Goal: Task Accomplishment & Management: Complete application form

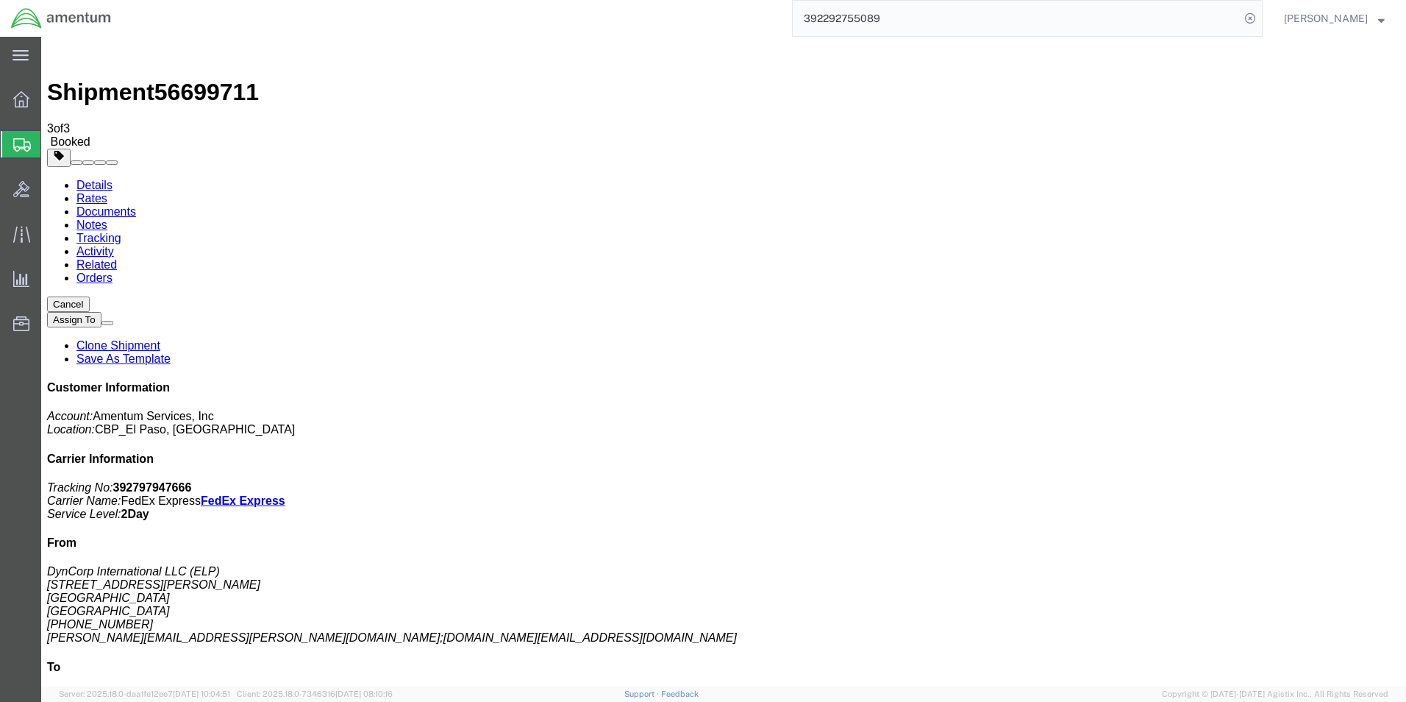
click at [0, 0] on span "Create Shipment" at bounding box center [0, 0] width 0 height 0
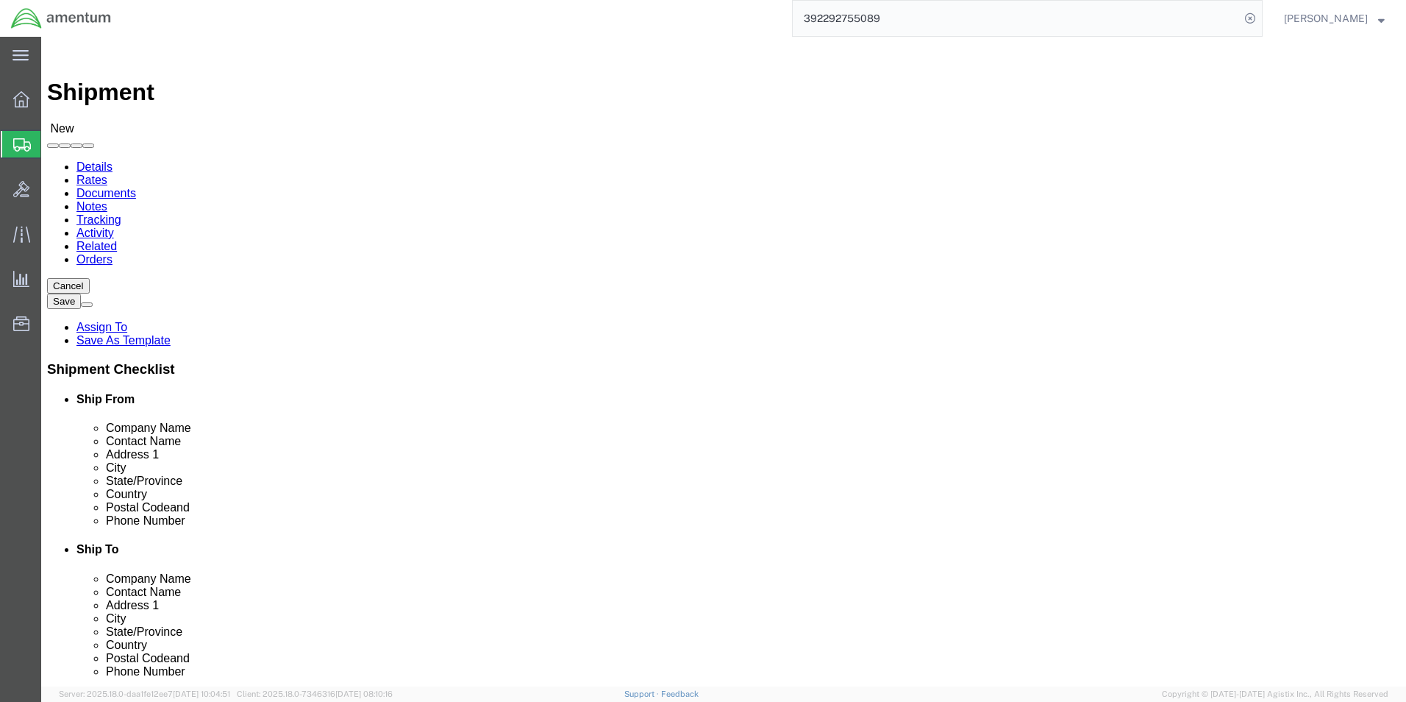
type input "ELP"
select select "49939"
select select "[GEOGRAPHIC_DATA]"
drag, startPoint x: 268, startPoint y: 306, endPoint x: 168, endPoint y: 303, distance: 99.3
click div "Contact Name"
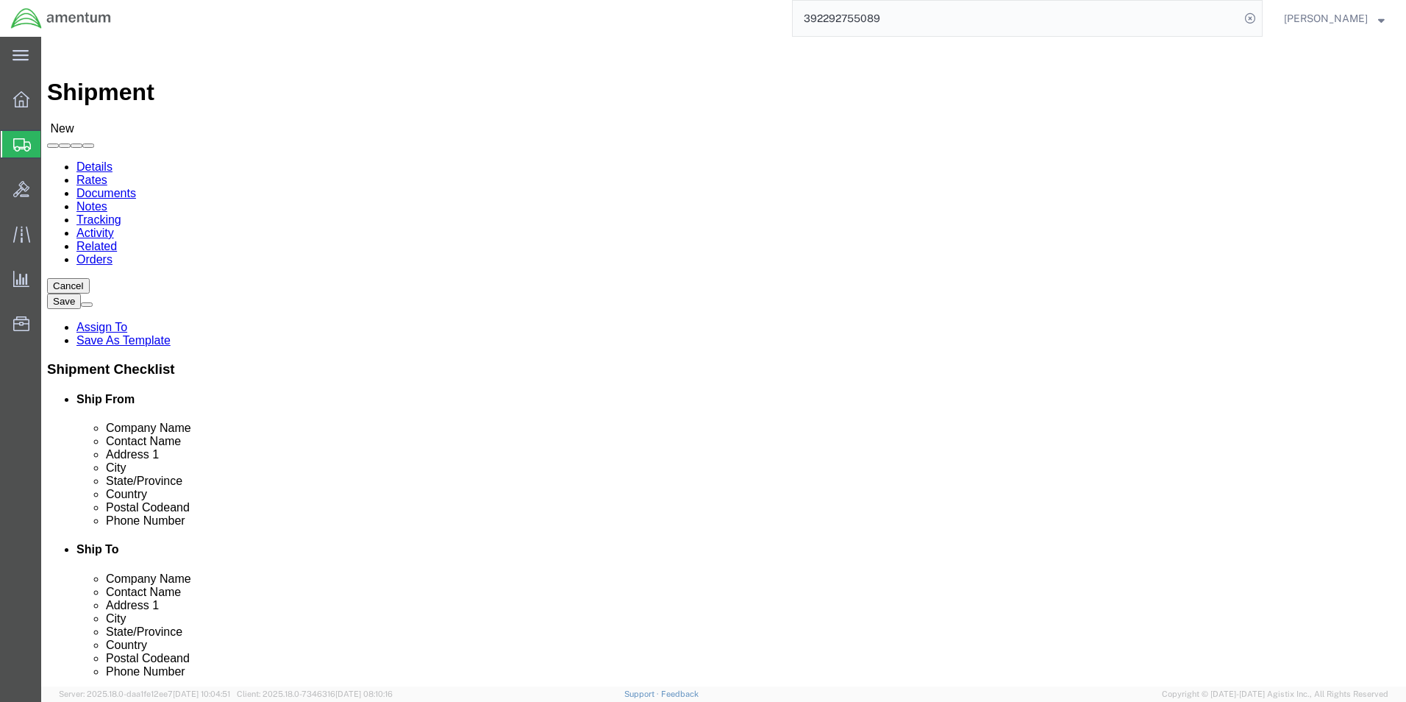
type input "[PERSON_NAME]"
click p "ELP - AMENTUM SERVICES, INC - ([PERSON_NAME]) [STREET_ADDRESS][PERSON_NAME]"
select select
select select "[GEOGRAPHIC_DATA]"
click input "text"
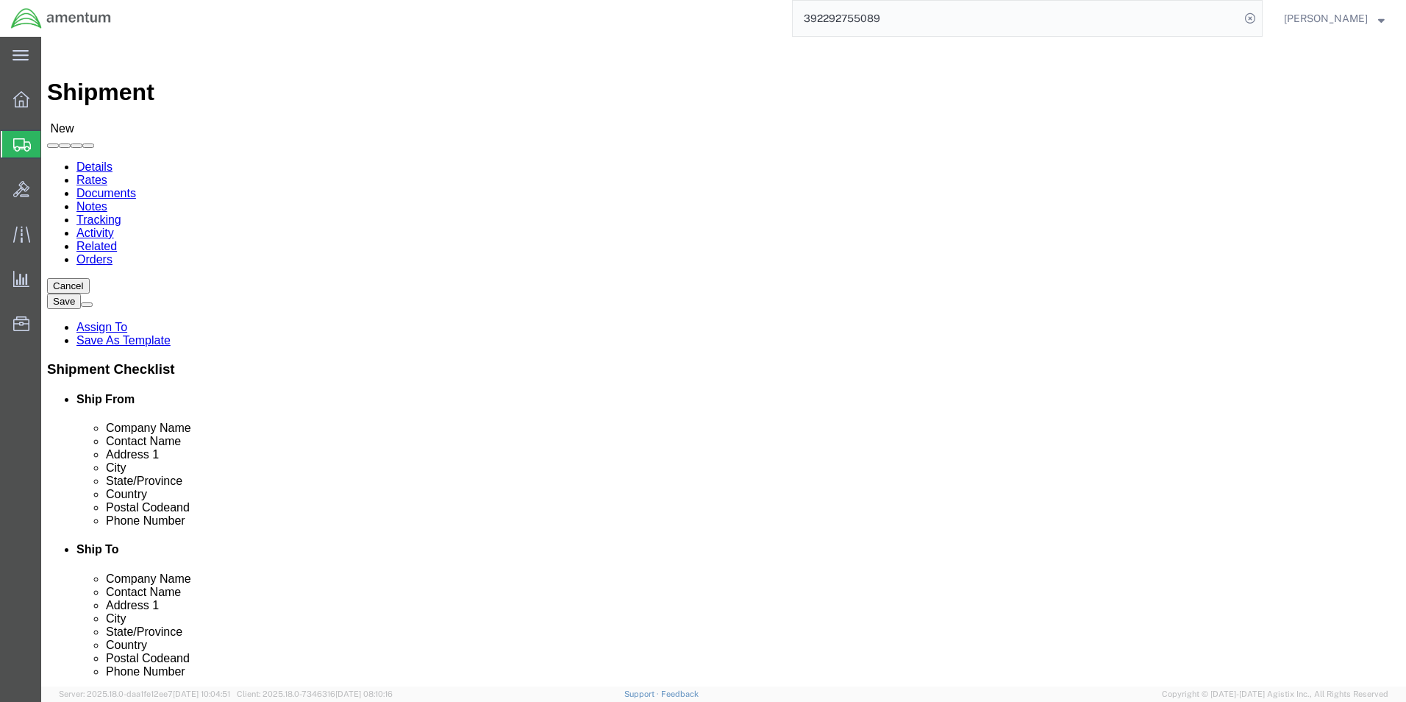
drag, startPoint x: 309, startPoint y: 299, endPoint x: 168, endPoint y: 302, distance: 141.3
click div "Contact Name [PERSON_NAME] [PERSON_NAME]"
type input "ELP SUPPLY"
click input "text"
click input "[PERSON_NAME][EMAIL_ADDRESS][PERSON_NAME][DOMAIN_NAME];"
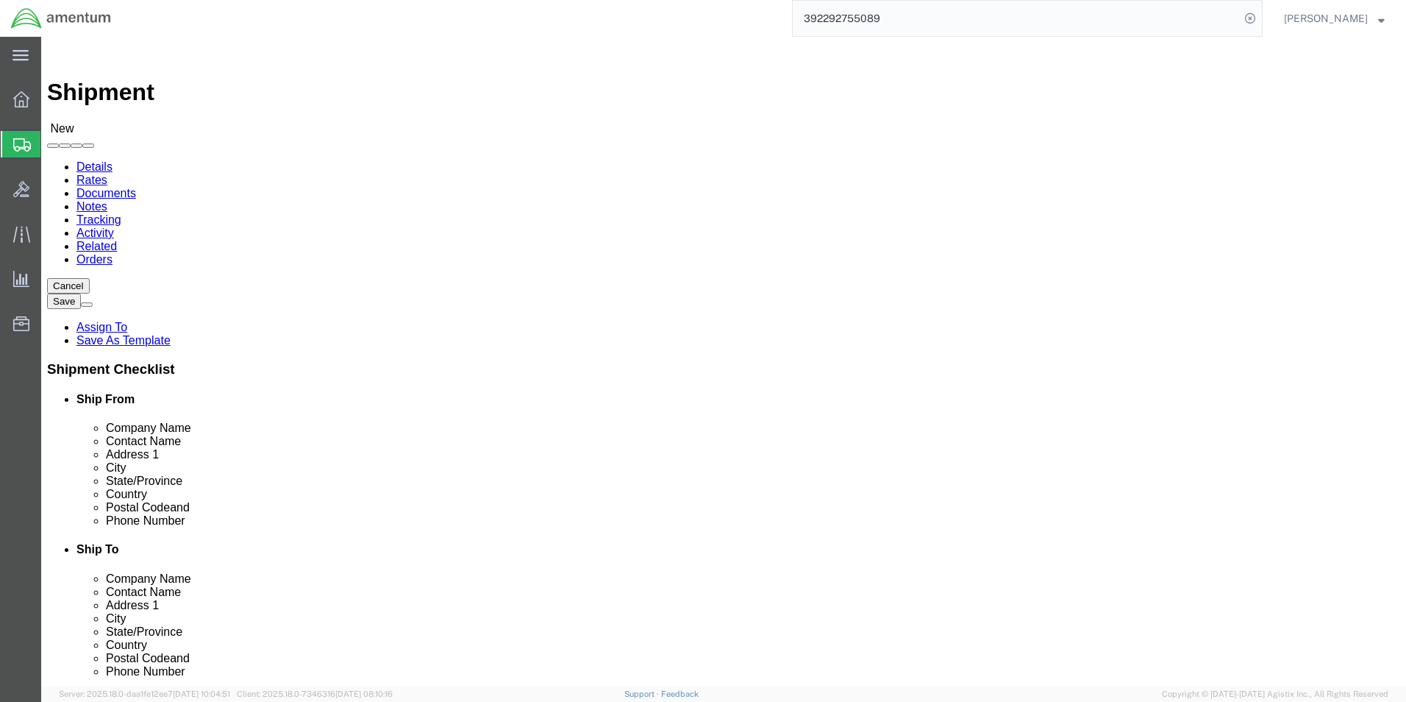
paste input "[PERSON_NAME][EMAIL_ADDRESS][DOMAIN_NAME]"
type input "[PERSON_NAME][EMAIL_ADDRESS][PERSON_NAME][DOMAIN_NAME];[DOMAIN_NAME][EMAIL_ADDR…"
type input "ULINE"
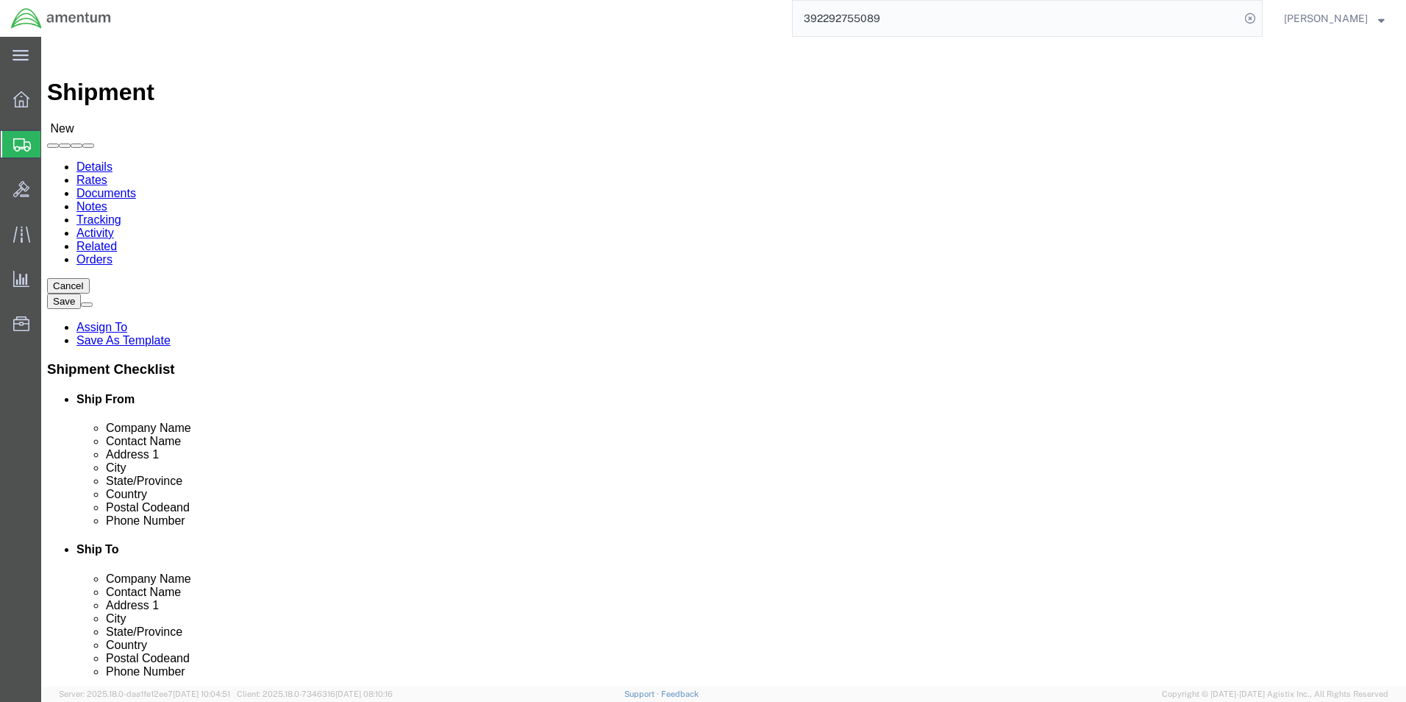
click input "text"
type input "ULINE"
click input "text"
paste input "Attn: Returns Dept"
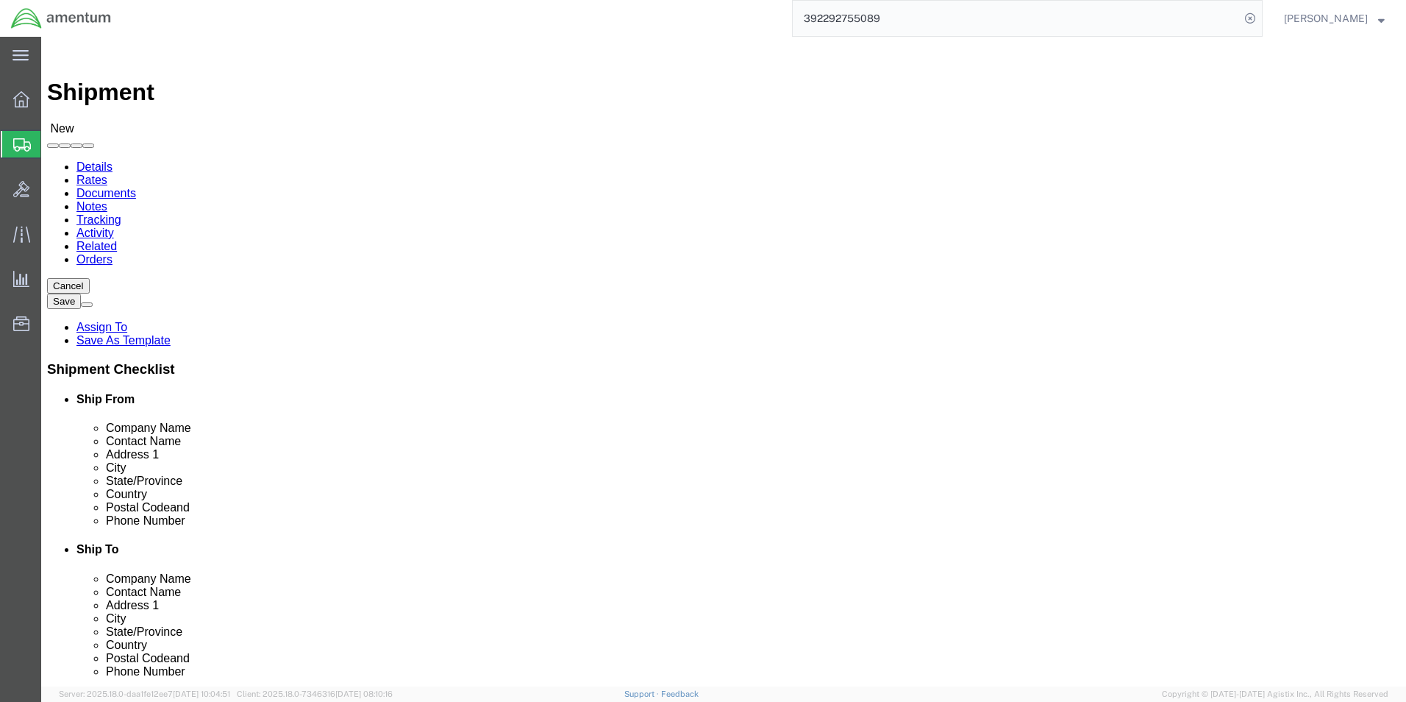
click input "Attn: Returns Dept"
paste input "RA# 36250194"
type input "Attn: Returns Dept RA# 36250194"
click input "text"
paste input "2600 Rental Car Dr."
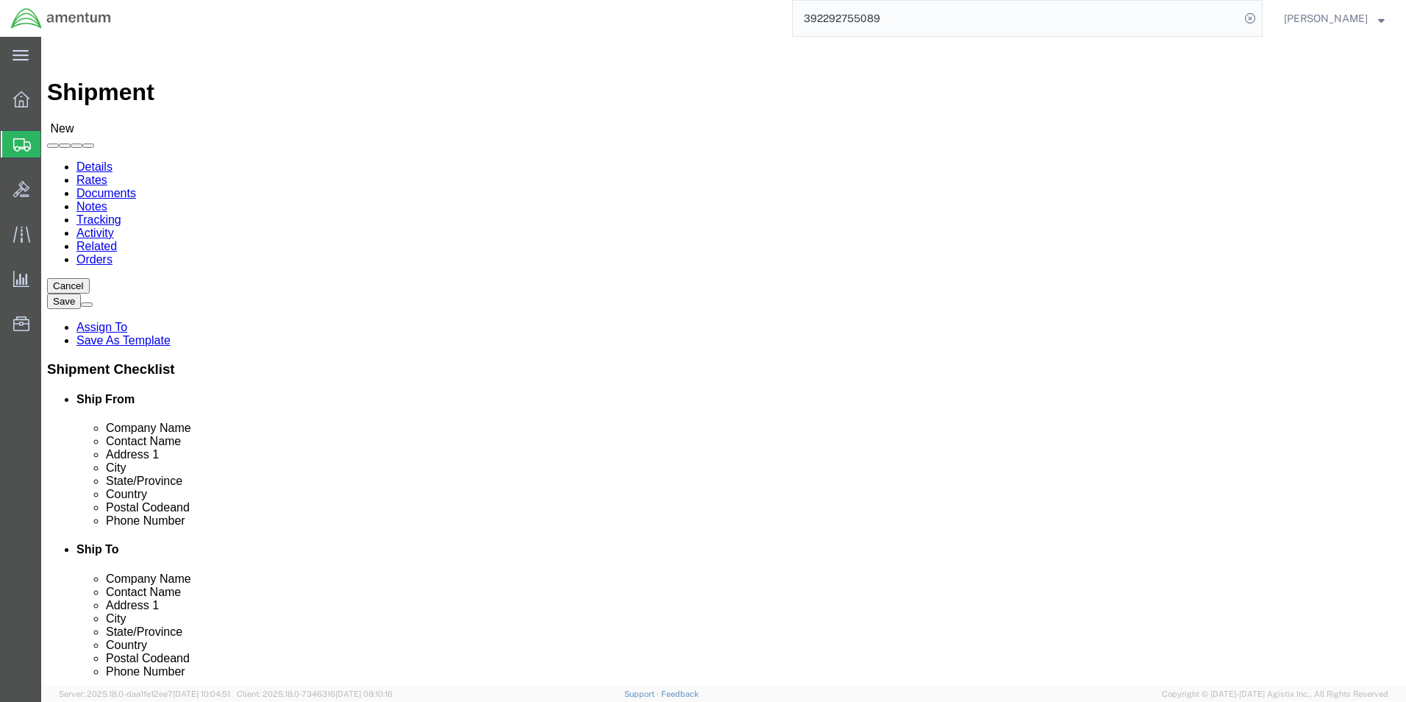
type input "2600 Rental Car Dr."
click input "text"
type input "[GEOGRAPHIC_DATA]"
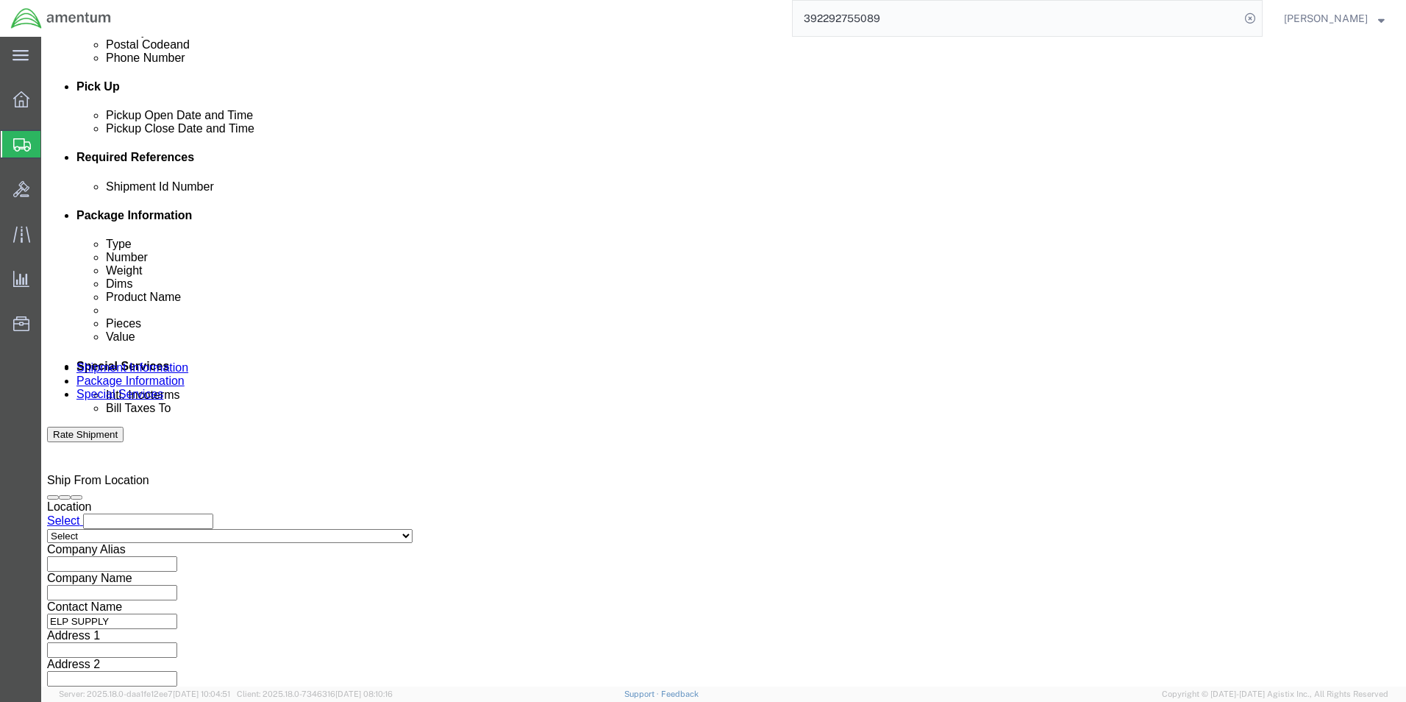
scroll to position [764, 0]
click body "Shipment New Details Rates Documents Notes Tracking Activity Related Orders Can…"
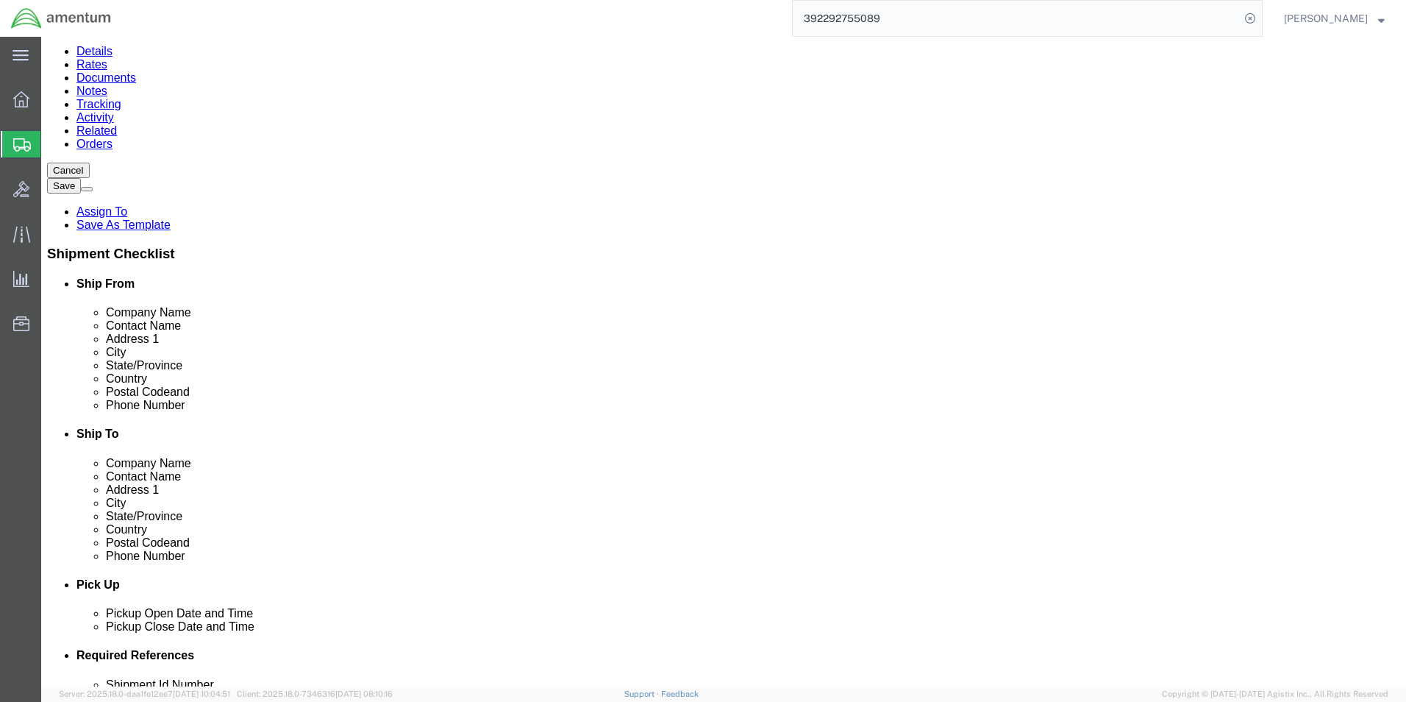
scroll to position [755, 0]
type input "[GEOGRAPHIC_DATA]"
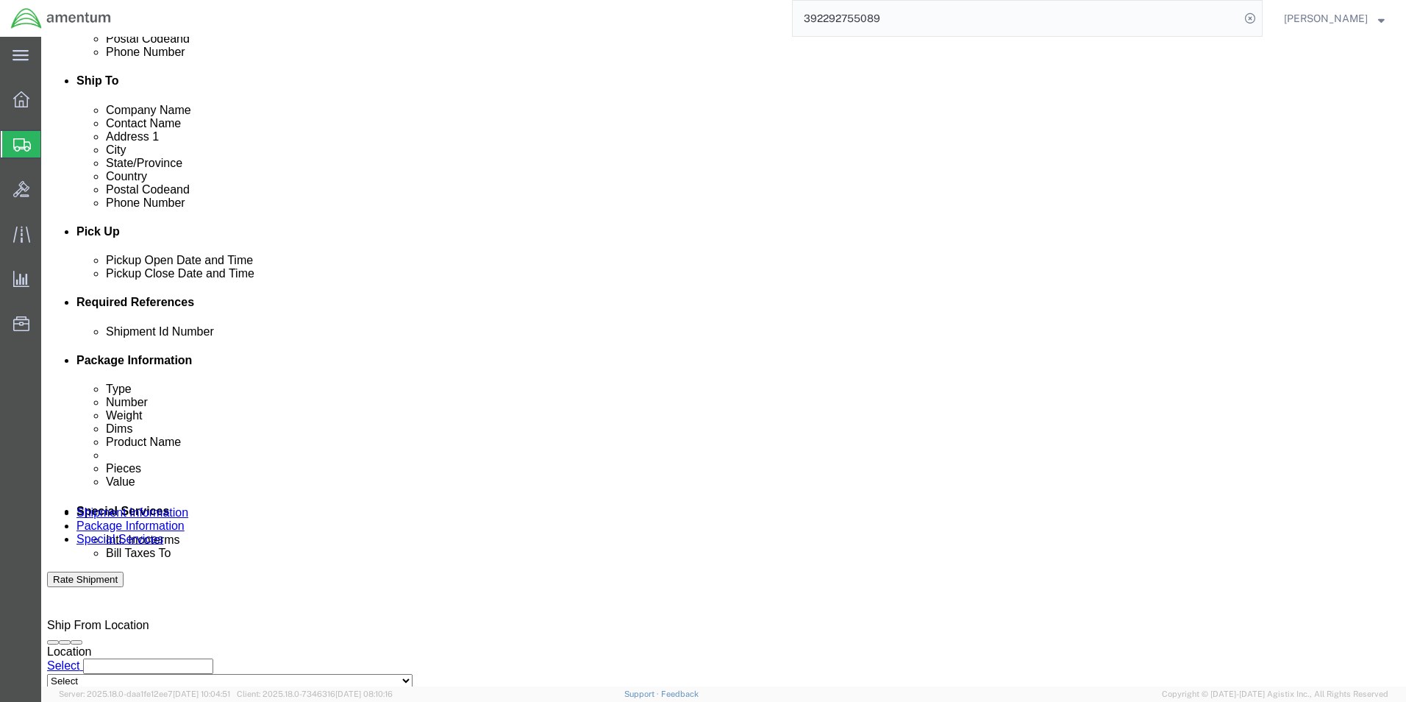
scroll to position [557, 0]
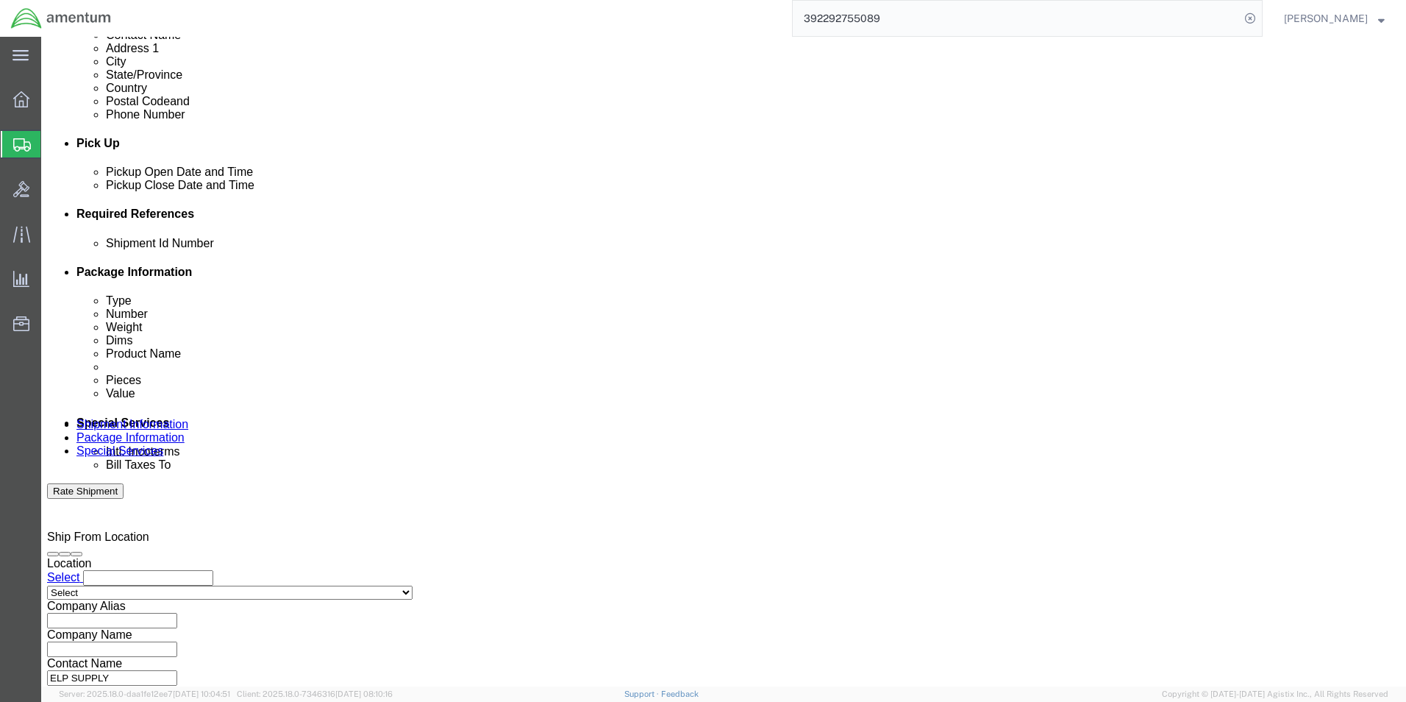
click body "Shipment New Details Rates Documents Notes Tracking Activity Related Orders Can…"
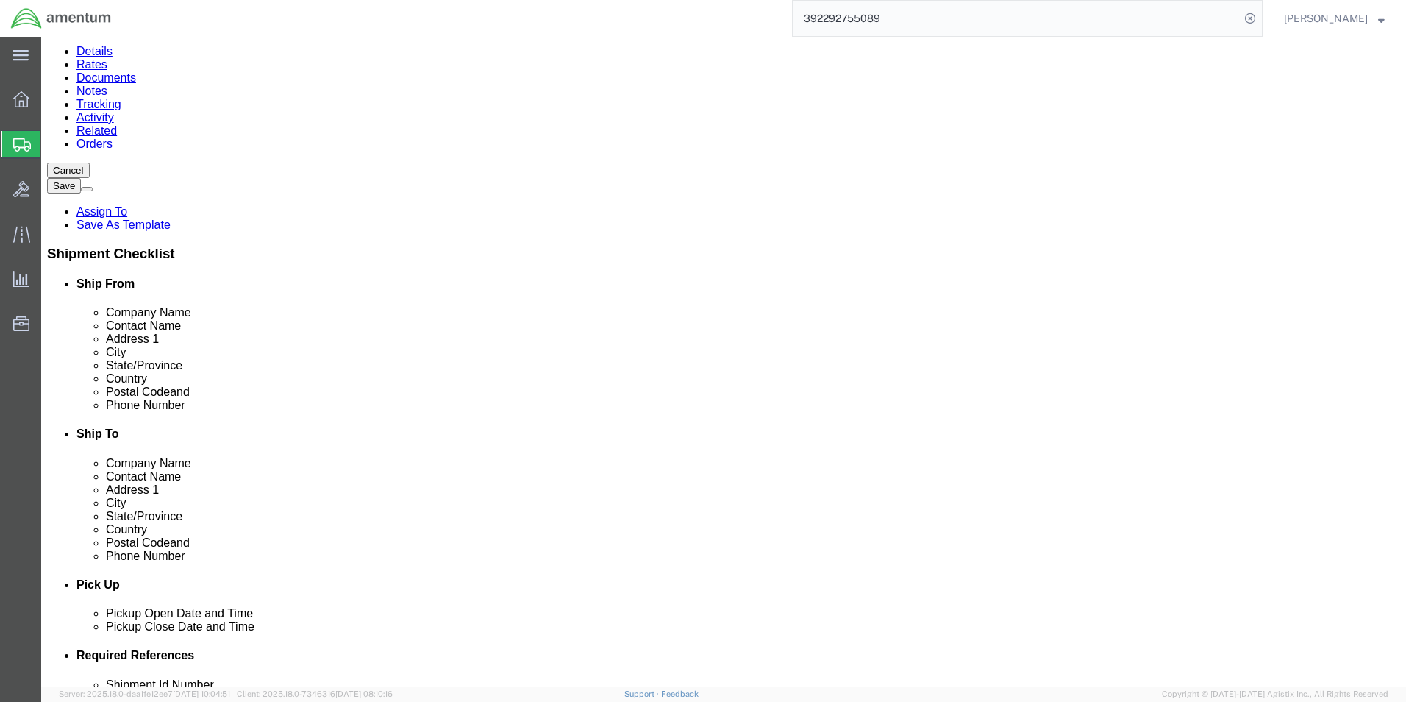
scroll to position [755, 0]
click input "Postal Code"
type input "75261"
click input "text"
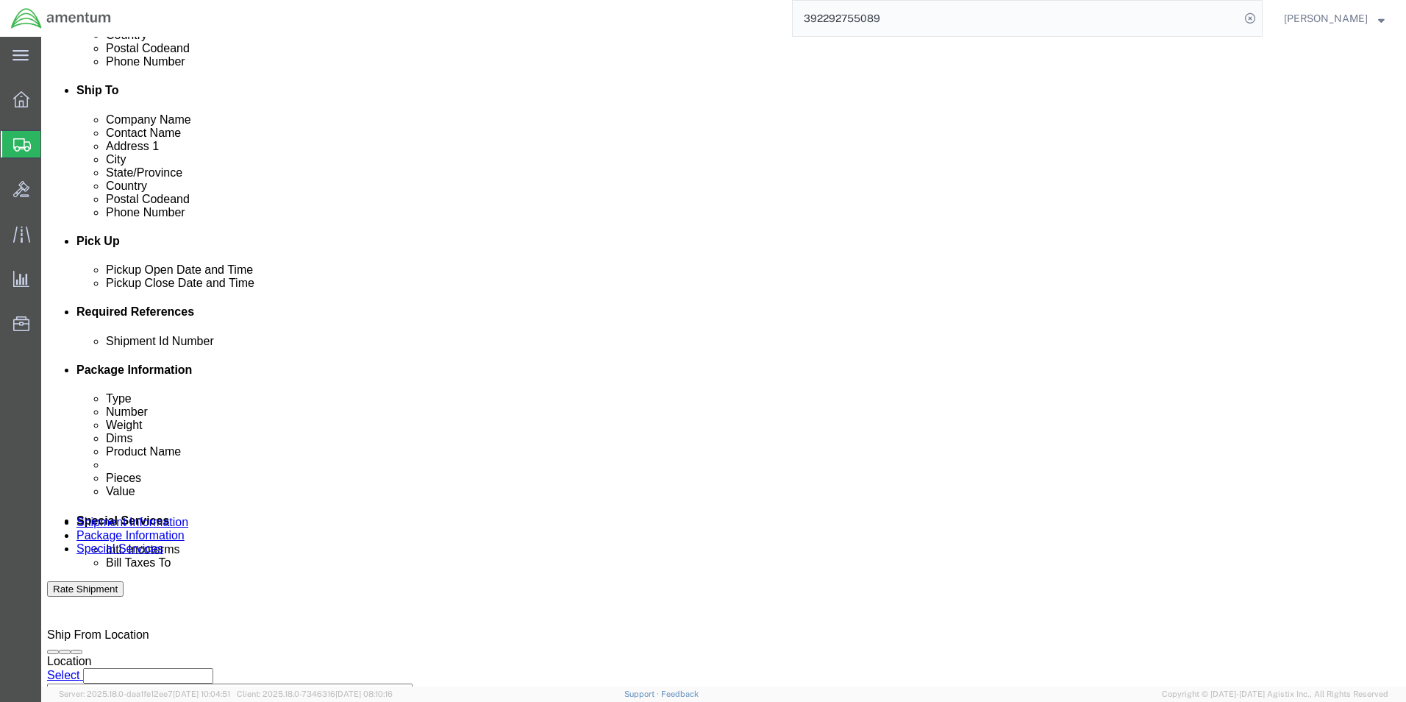
scroll to position [557, 0]
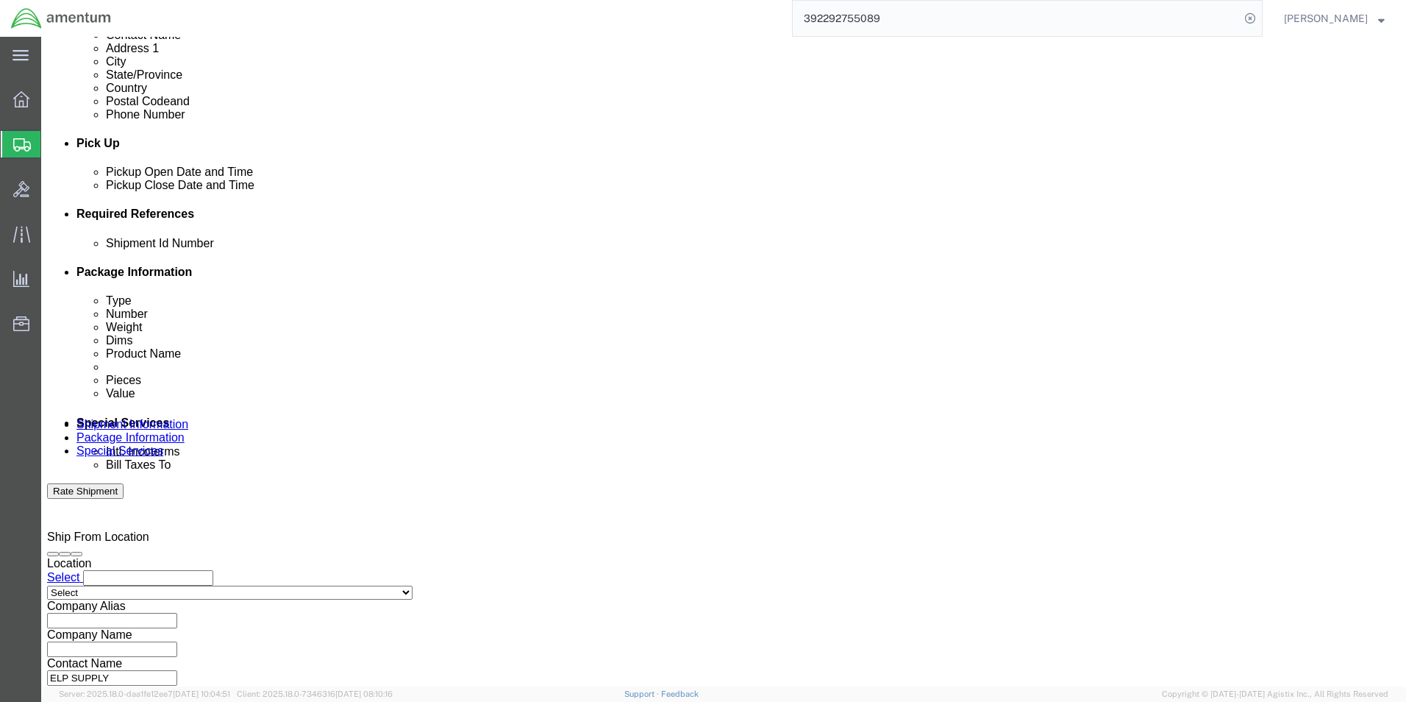
type input "5807622580"
click button "Add reference"
click input "text"
drag, startPoint x: 516, startPoint y: 349, endPoint x: 504, endPoint y: 351, distance: 12.0
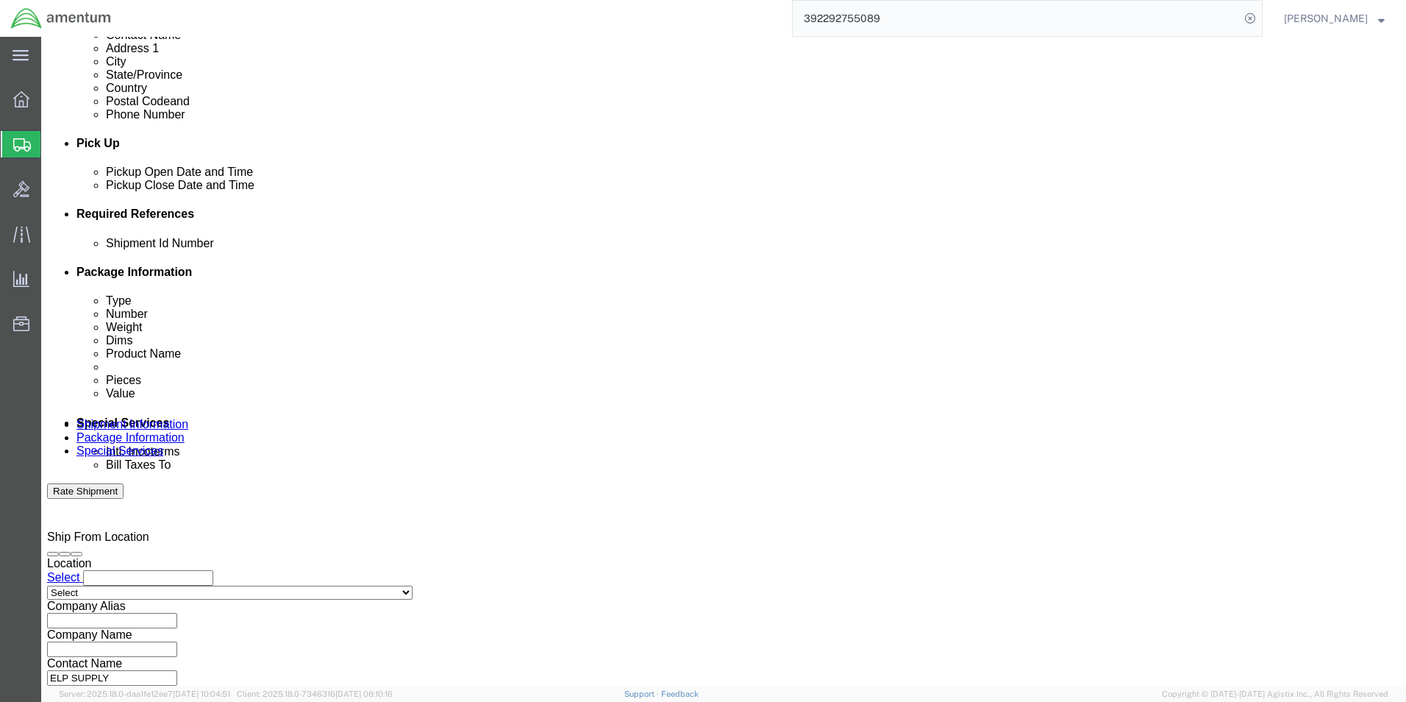
click select "Select Account Type Activity ID Airline Appointment Number ASN Batch Request # …"
select select "CUSTREF"
click select "Select Account Type Activity ID Airline Appointment Number ASN Batch Request # …"
click input "text"
paste input "RA# 36250194"
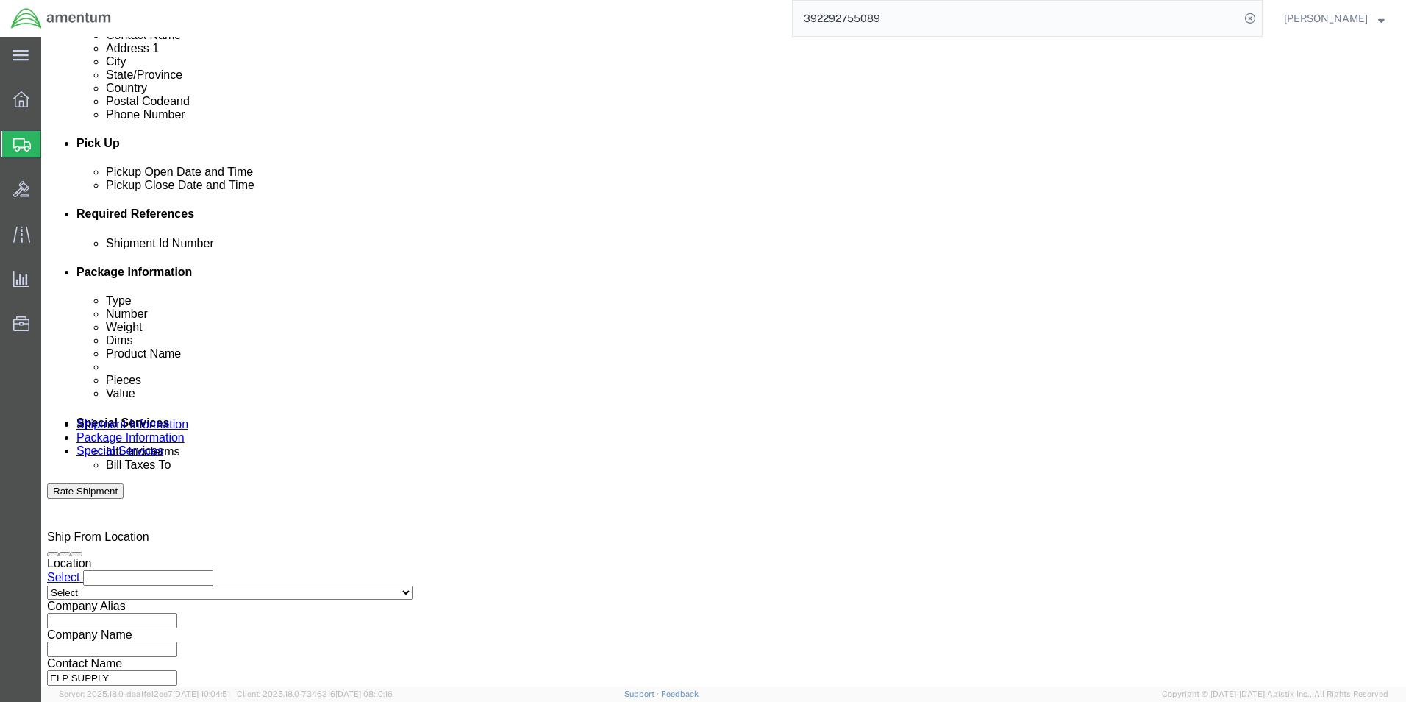
type input "RA# 36250194"
click select "Select Account Type Activity ID Airline Appointment Number ASN Batch Request # …"
select select "DEPT"
click select "Select Account Type Activity ID Airline Appointment Number ASN Batch Request # …"
click input "text"
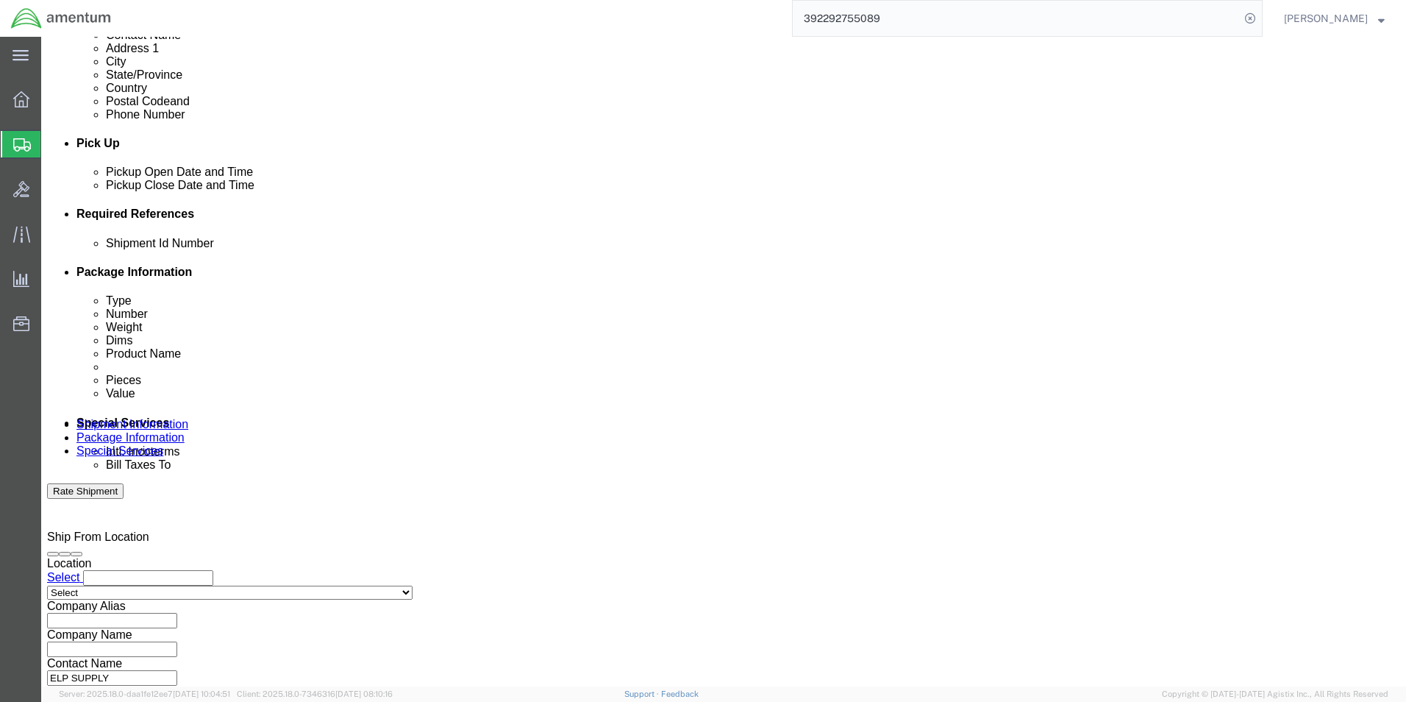
type input "CBP"
click input "text"
paste input "RA# 36250194"
type input "RA# 36250194"
click select "Select Air Less than Truckload Multi-Leg Ocean Freight Rail Small Parcel Truckl…"
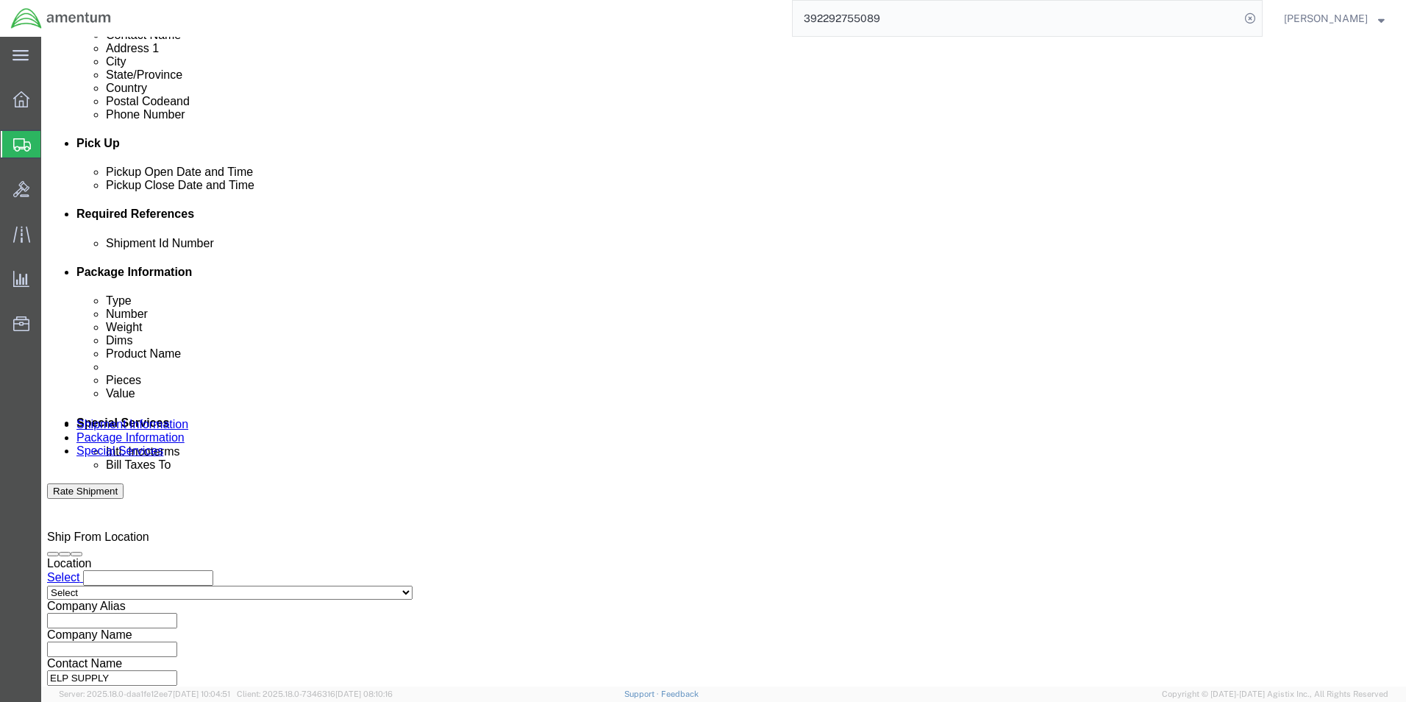
select select "SMAL"
click select "Select Air Less than Truckload Multi-Leg Ocean Freight Rail Small Parcel Truckl…"
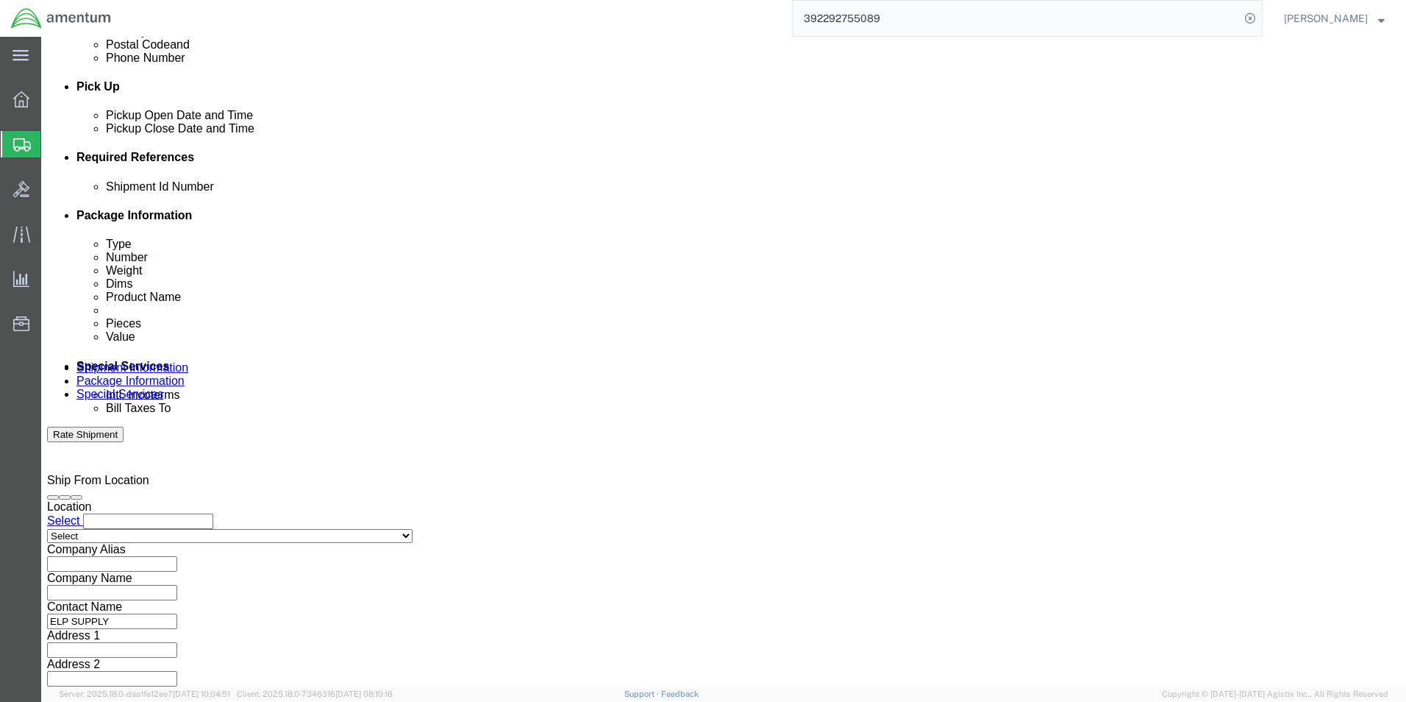
click button "Continue"
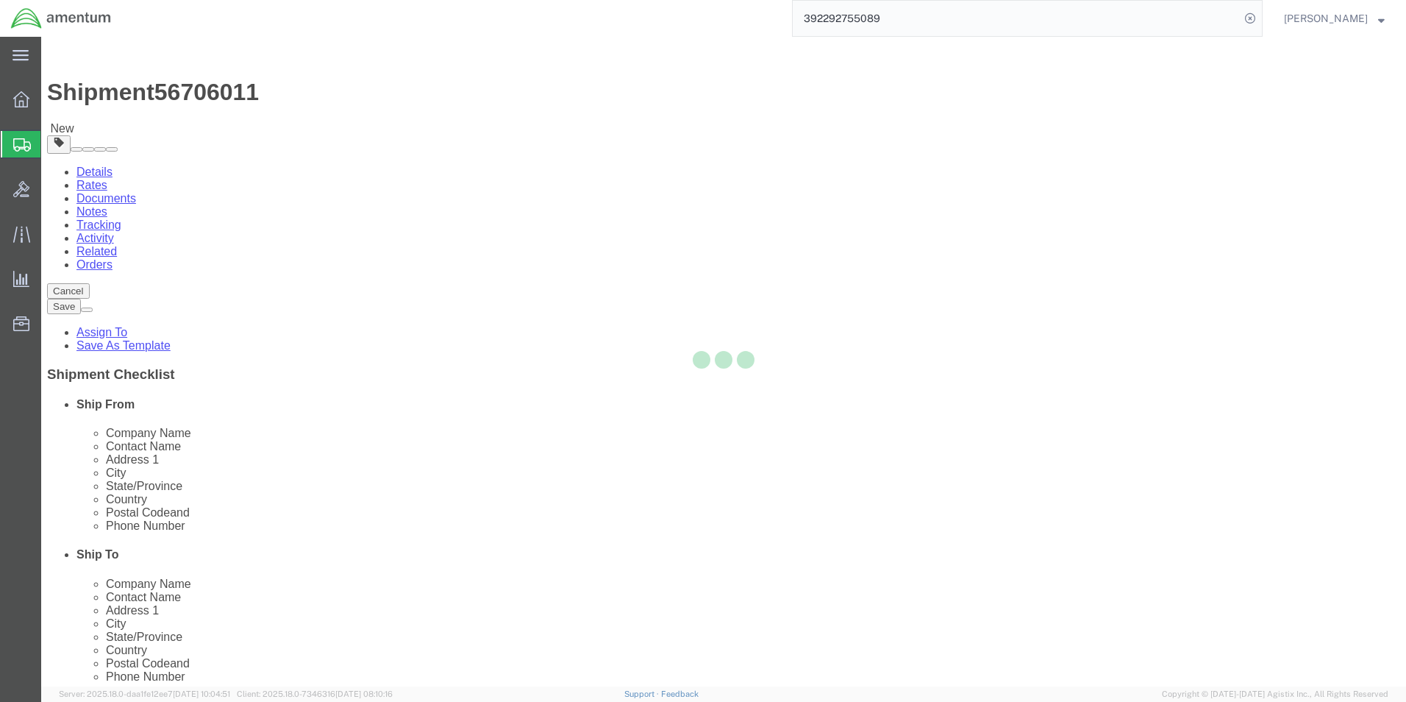
select select "YRPK"
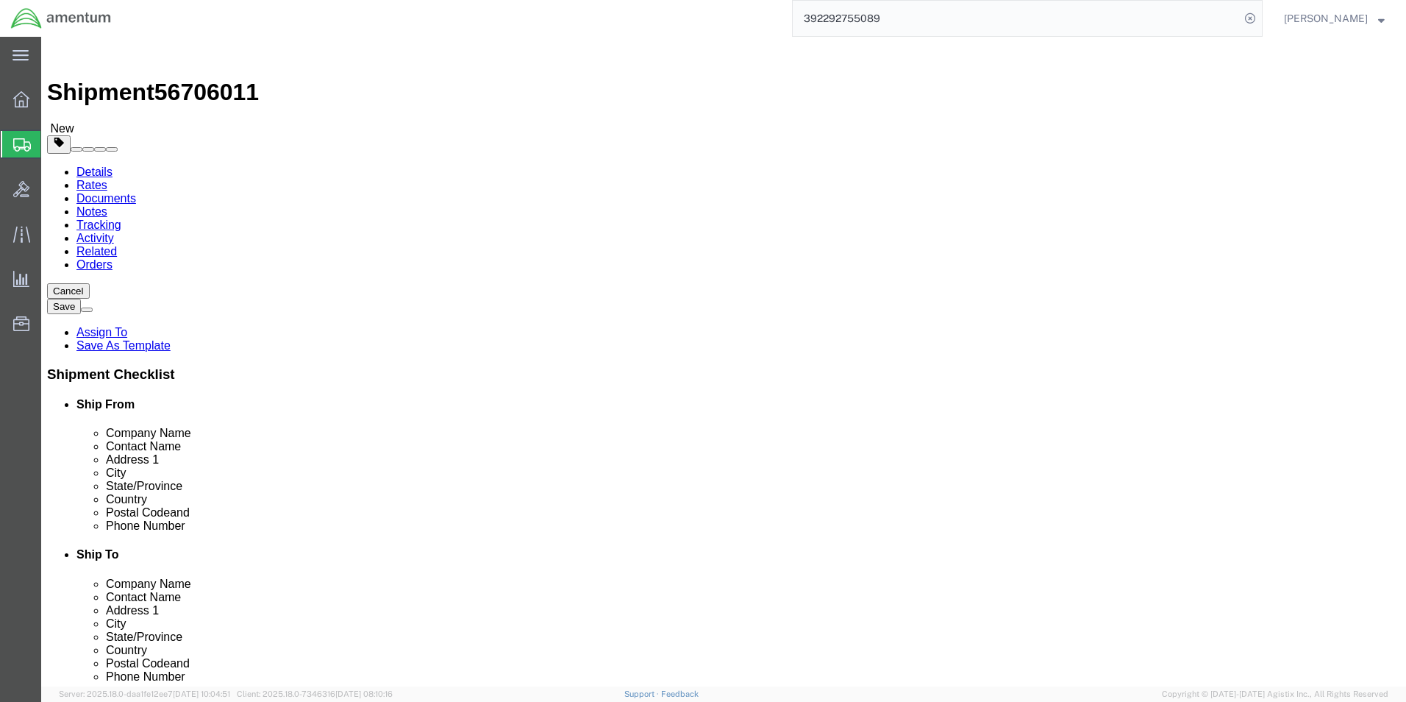
drag, startPoint x: 204, startPoint y: 312, endPoint x: 247, endPoint y: 307, distance: 43.7
click input "text"
type input "16"
type input "10"
type input "8"
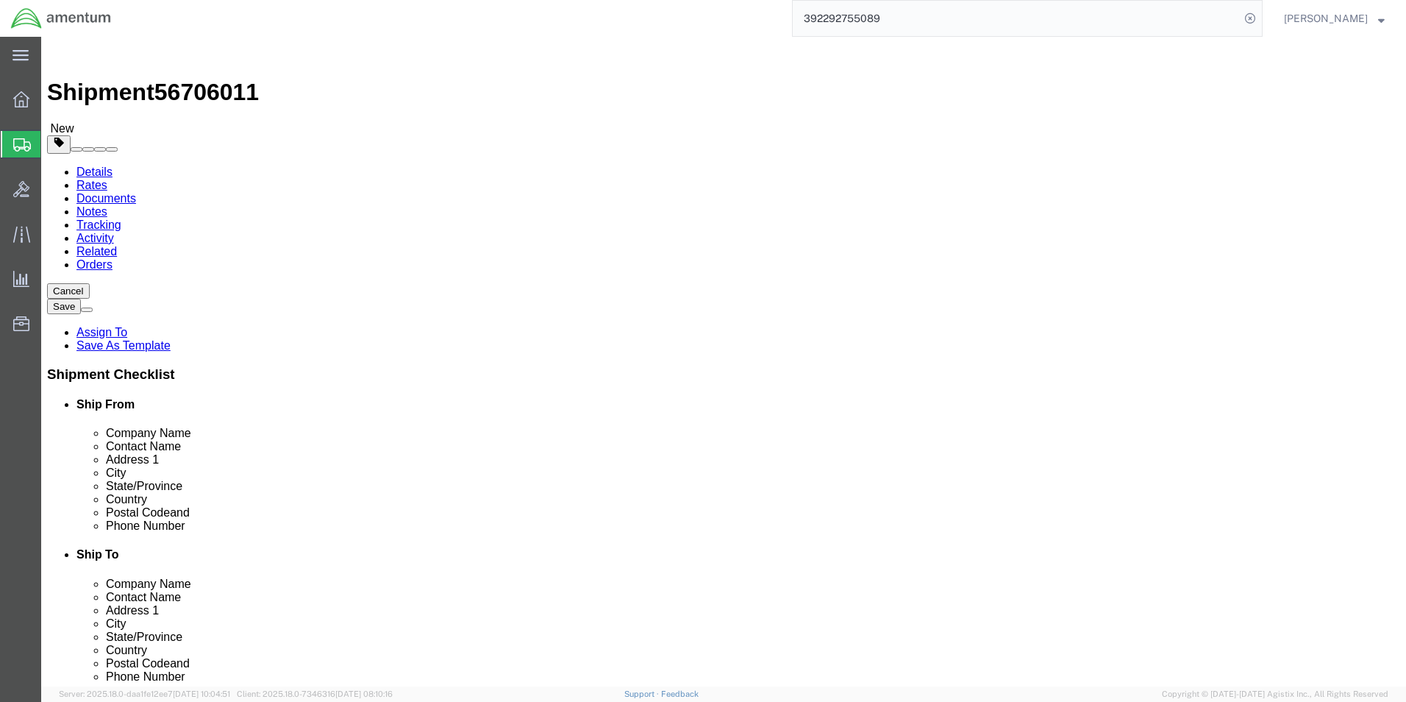
click input "0.00"
type input "7.00"
click link "Add Content"
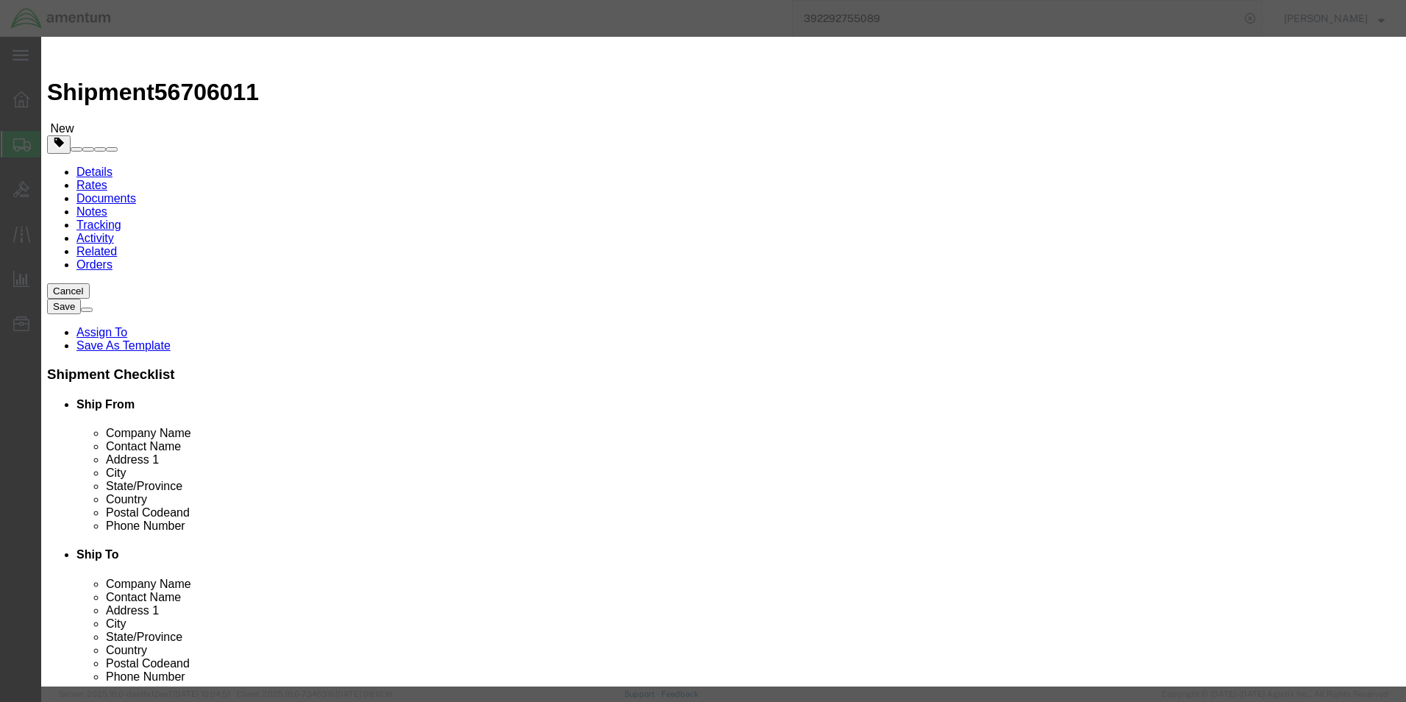
click input "text"
type input "TAPE"
click input "0"
type input "18.00"
click input "text"
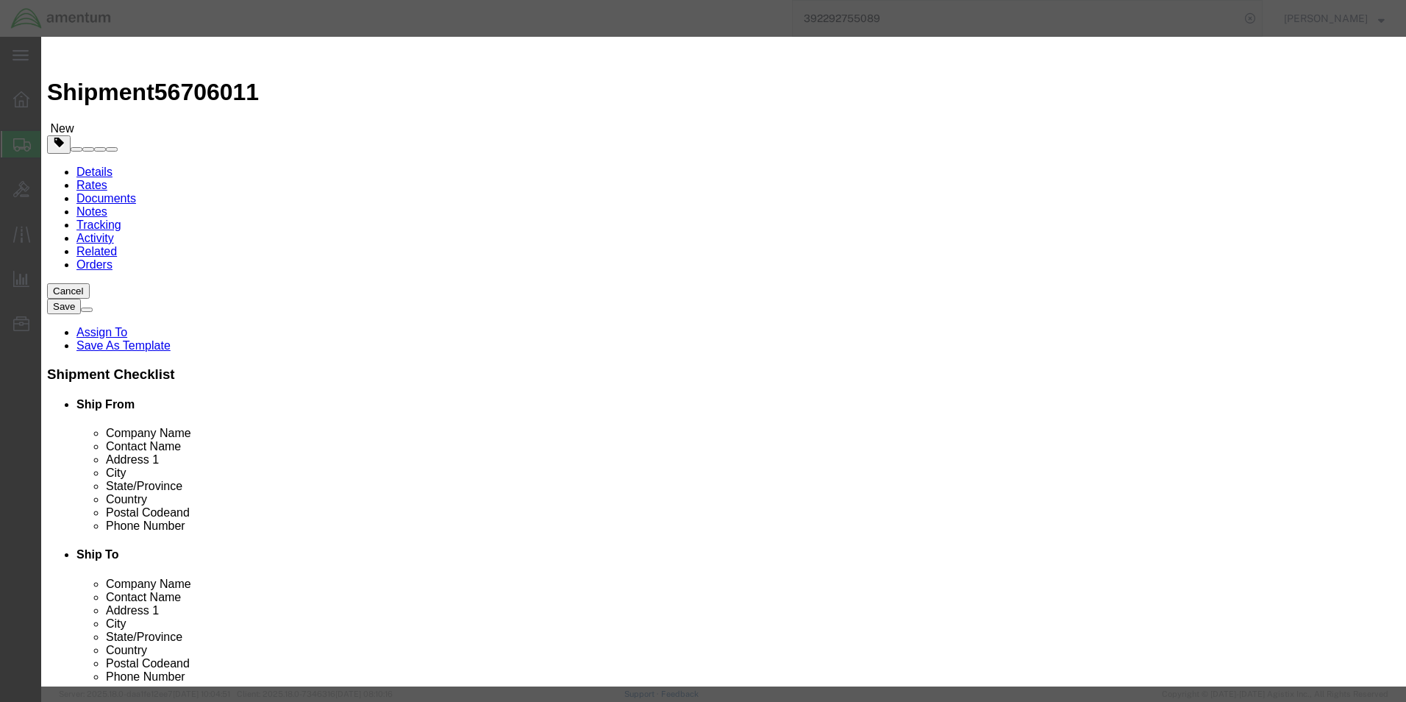
type input "120"
click div "Commodity library Product Name TAPE Pieces 18.00 Select Bag Barrels 100Board Fe…"
click button "Save & Close"
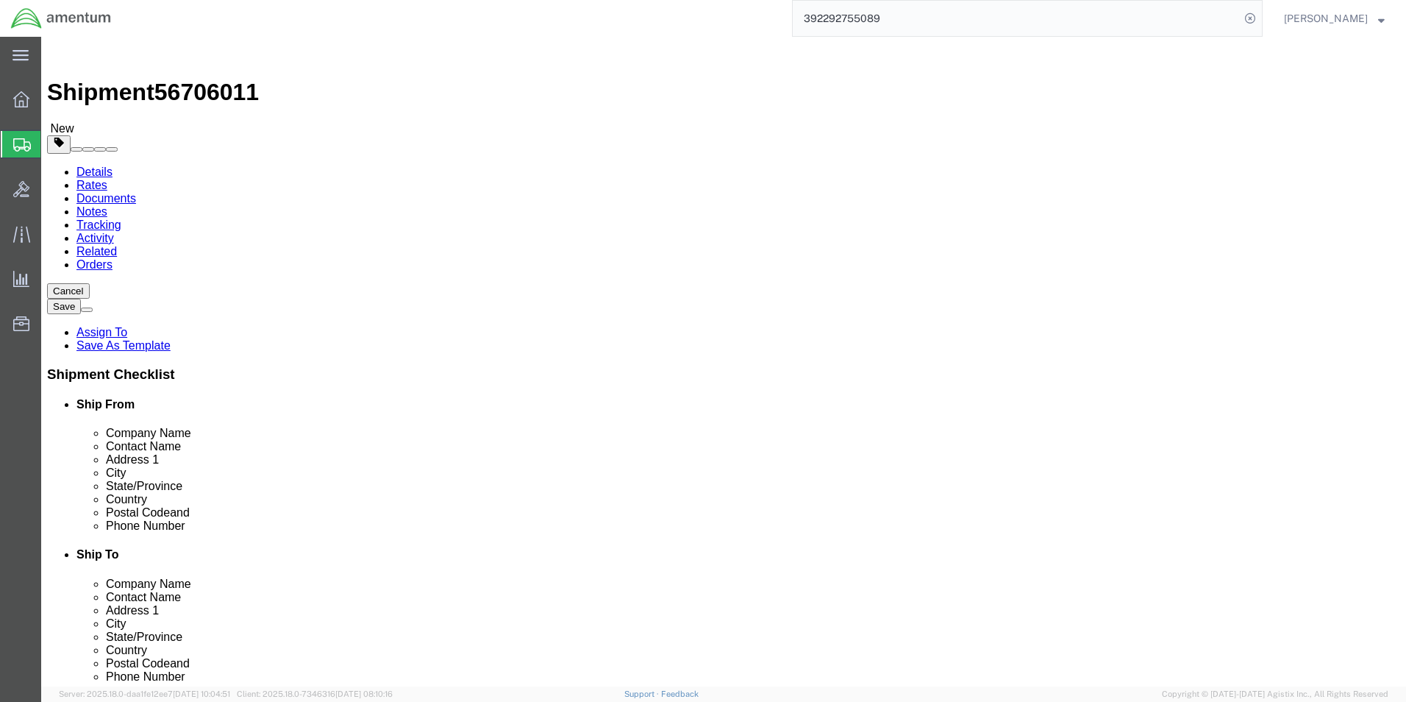
click button "Continue"
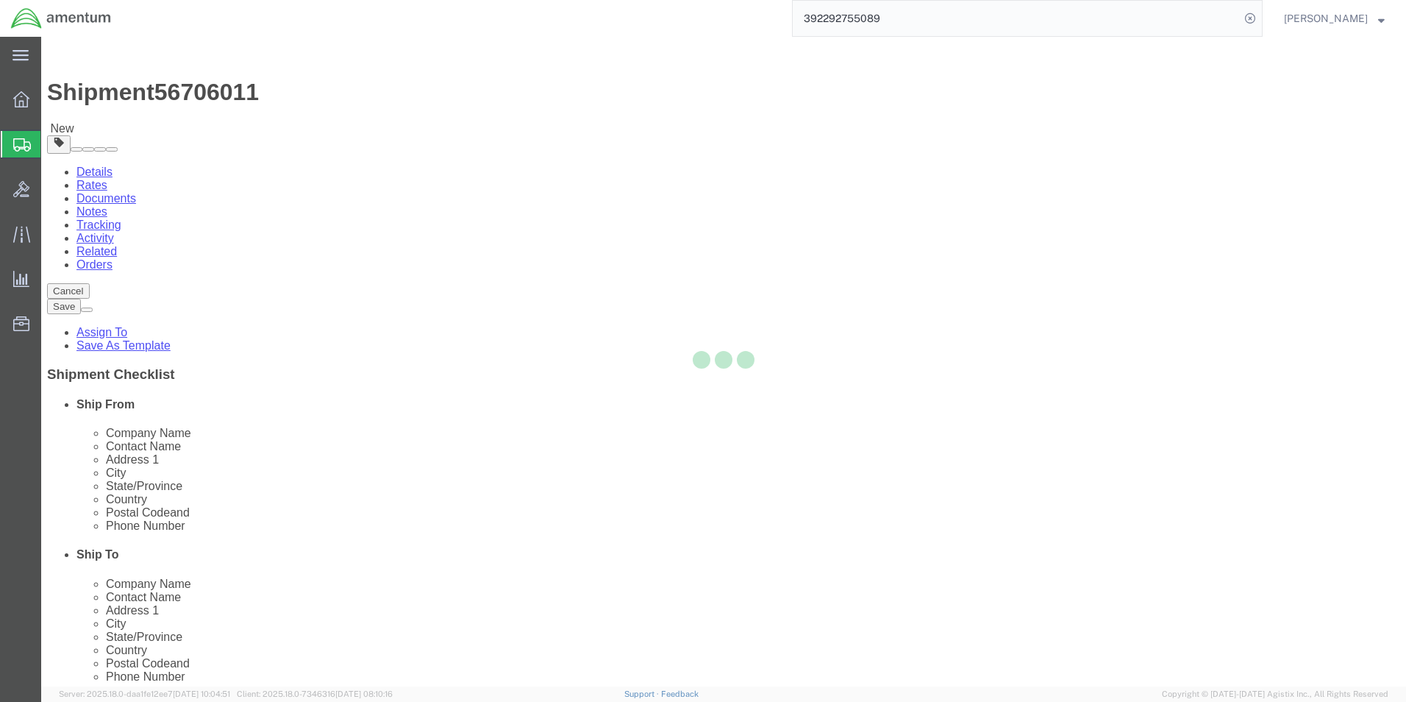
select select
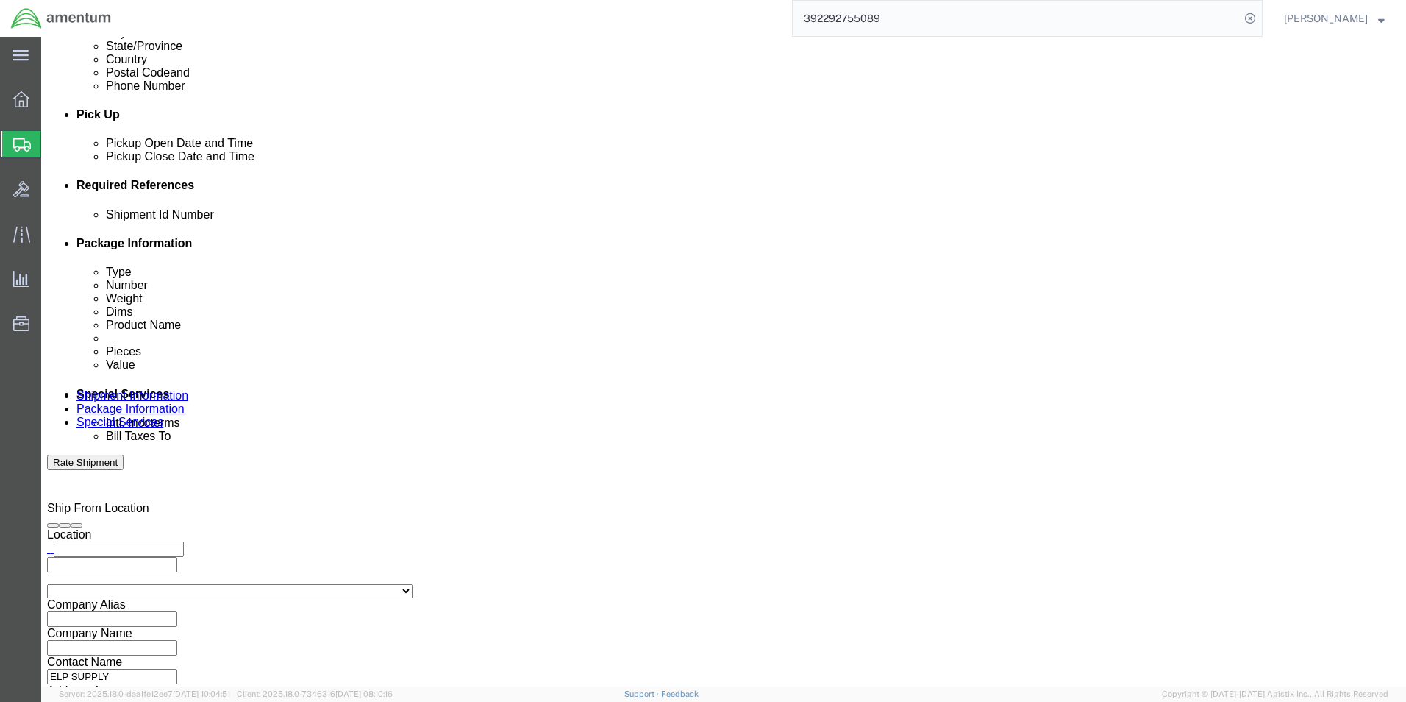
scroll to position [662, 0]
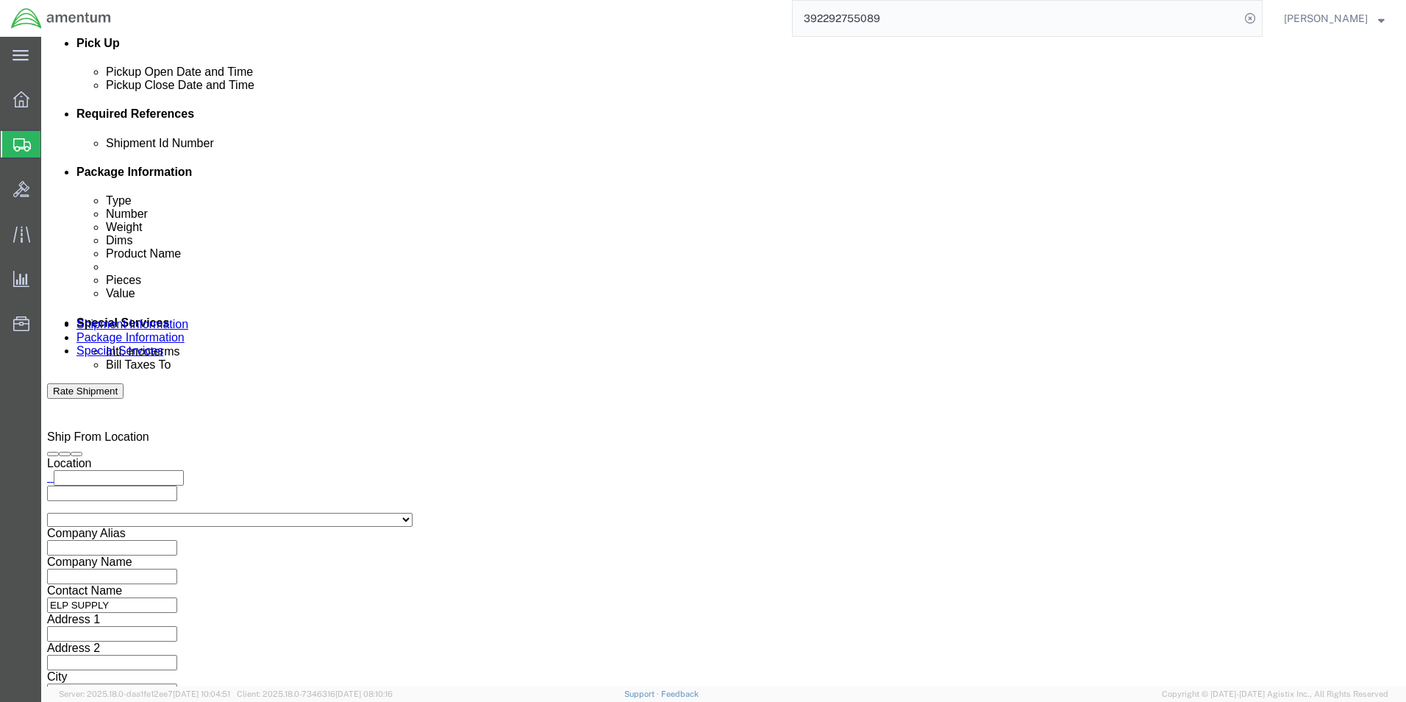
click select "Select Recipient Account Sender/Shipper Third Party Account"
select select "THRD"
click select "Select Recipient Account Sender/Shipper Third Party Account"
select select
click input "text"
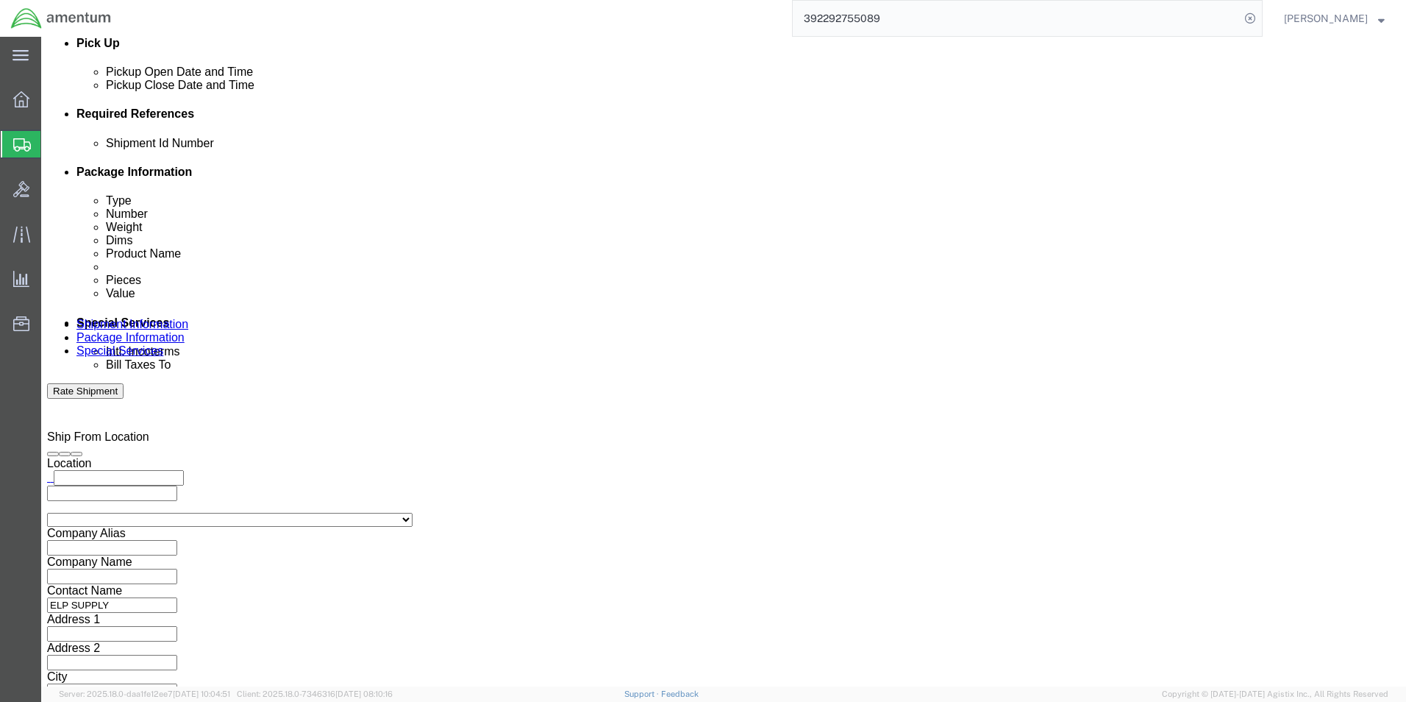
paste input "324370897."
type input "324370897"
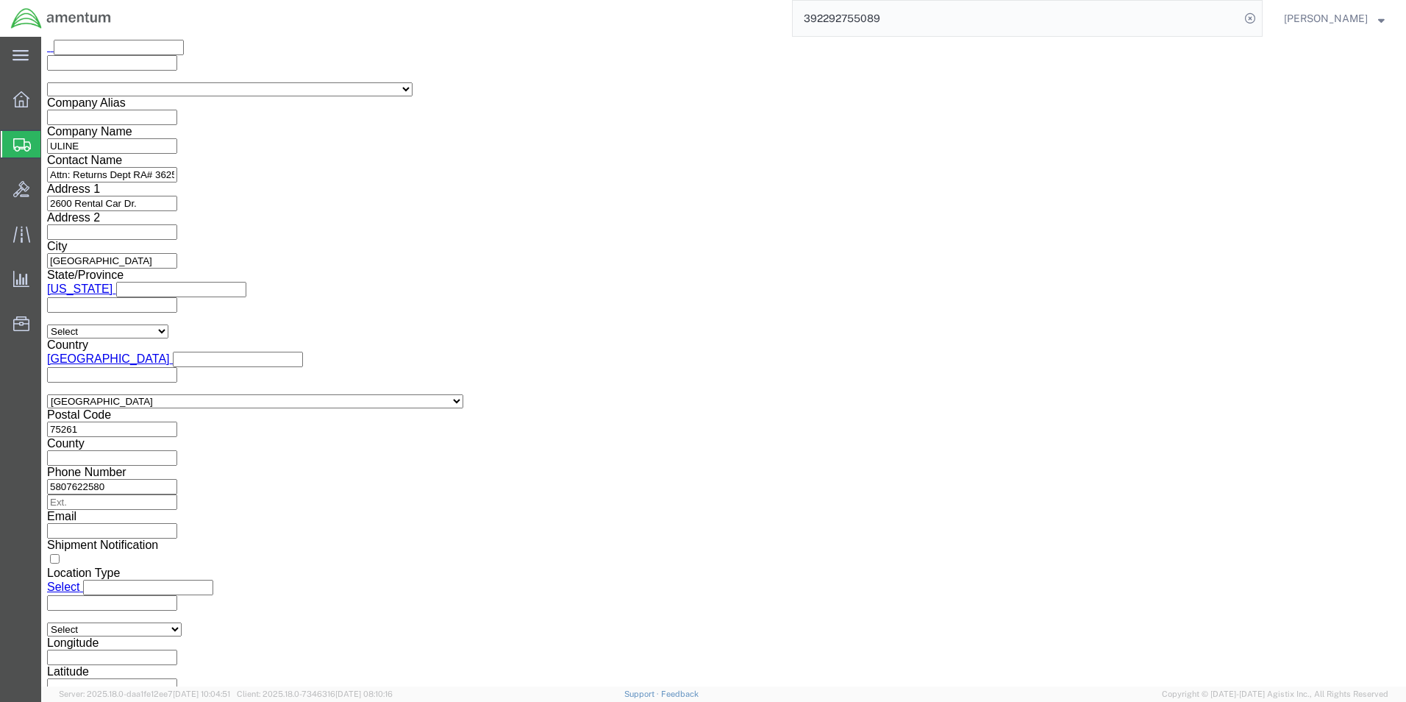
scroll to position [1986, 0]
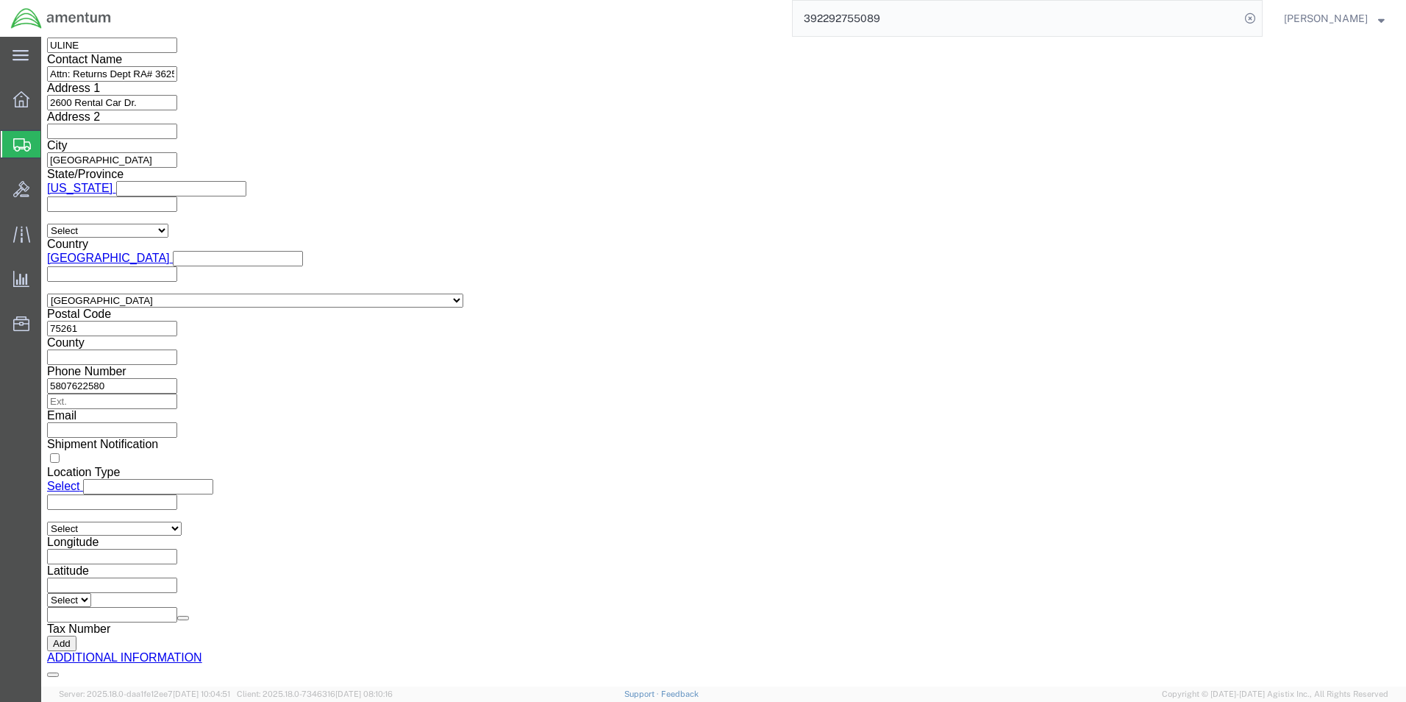
click button "Rate Shipment"
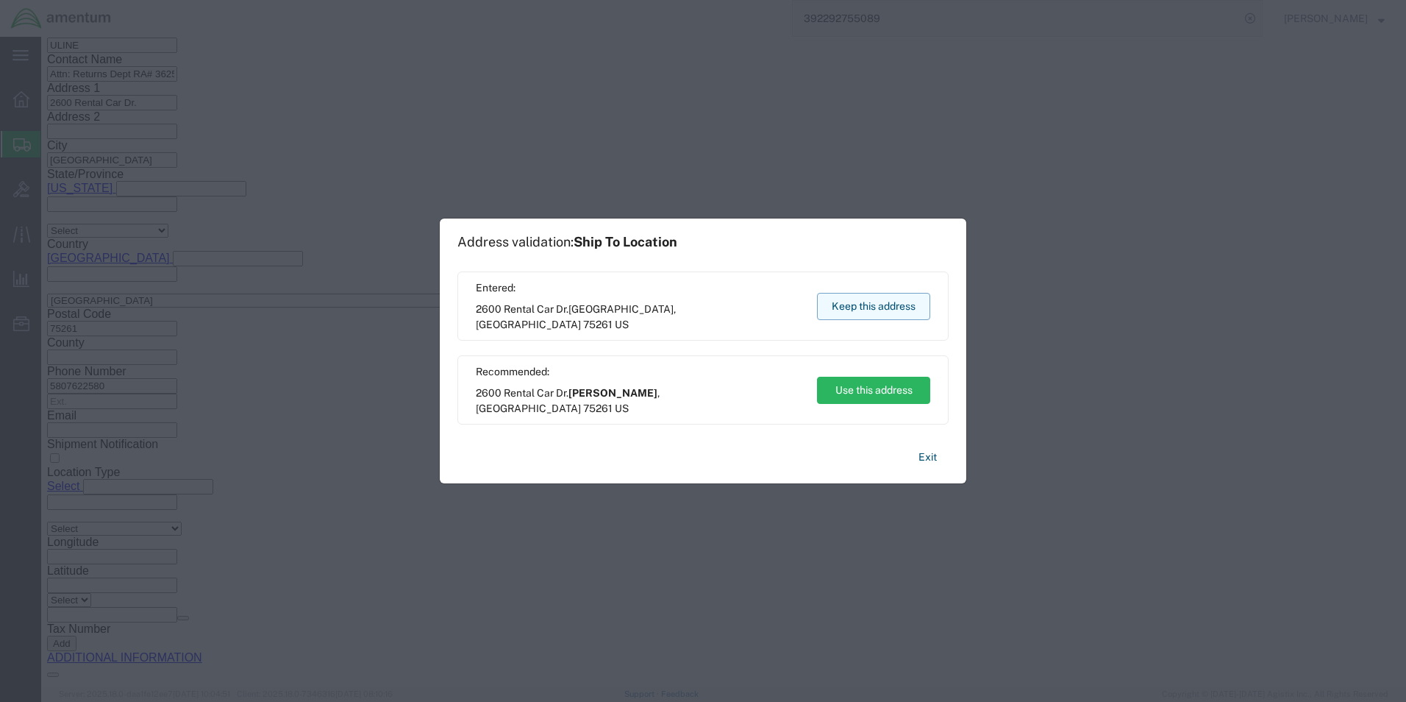
click at [886, 307] on button "Keep this address" at bounding box center [873, 306] width 113 height 27
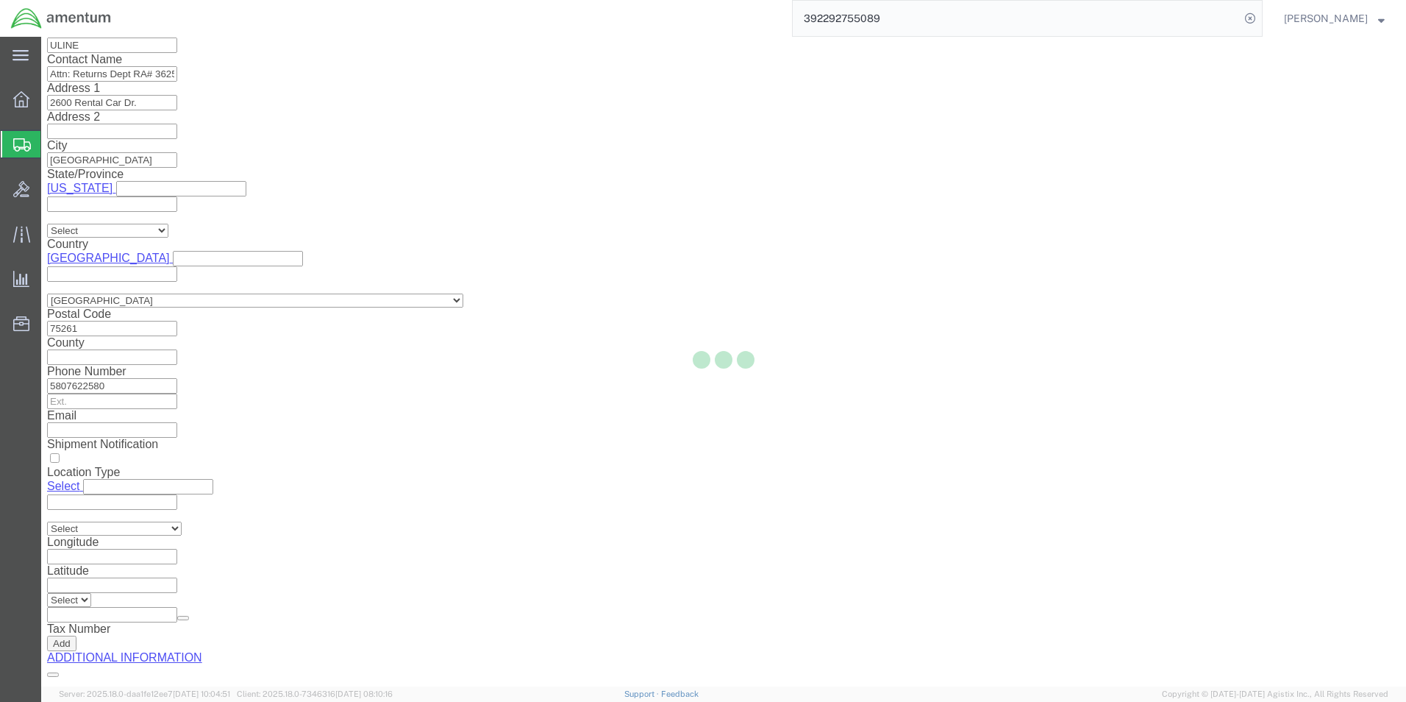
scroll to position [1945, 0]
select select
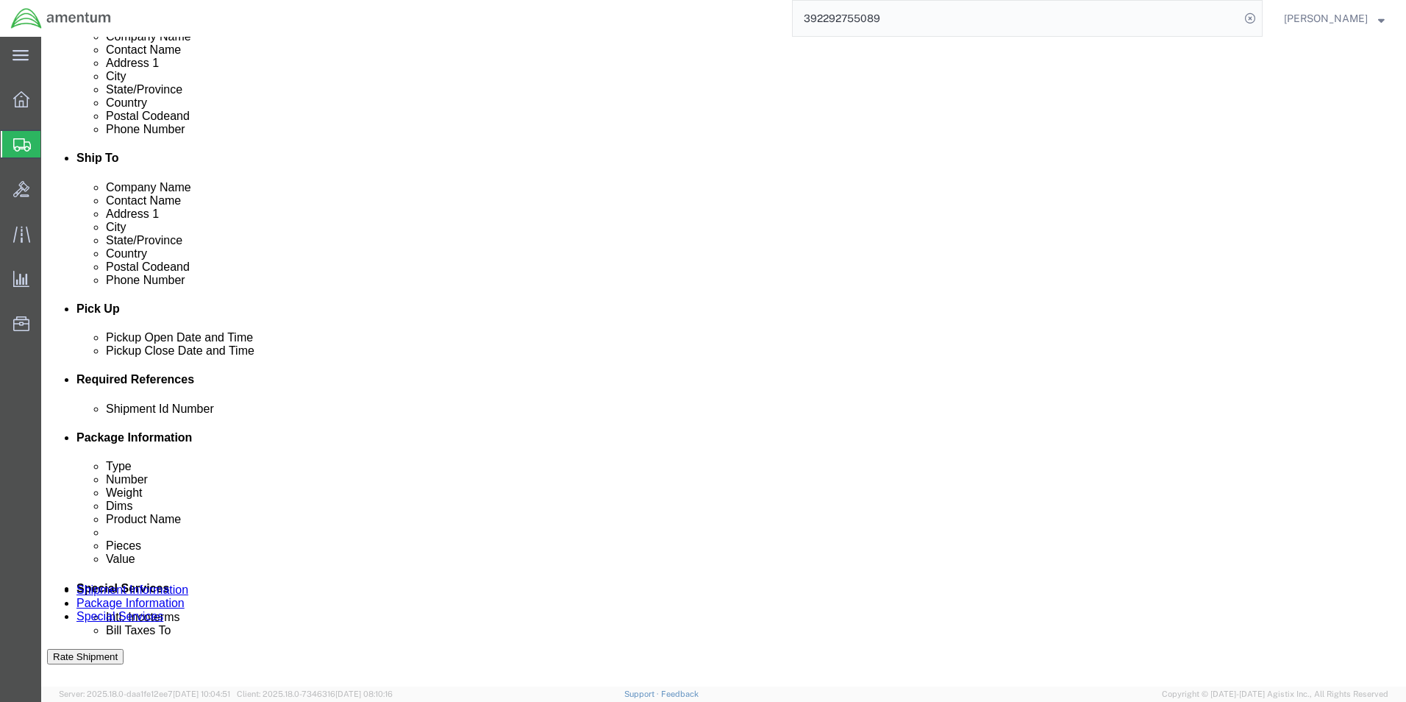
scroll to position [588, 0]
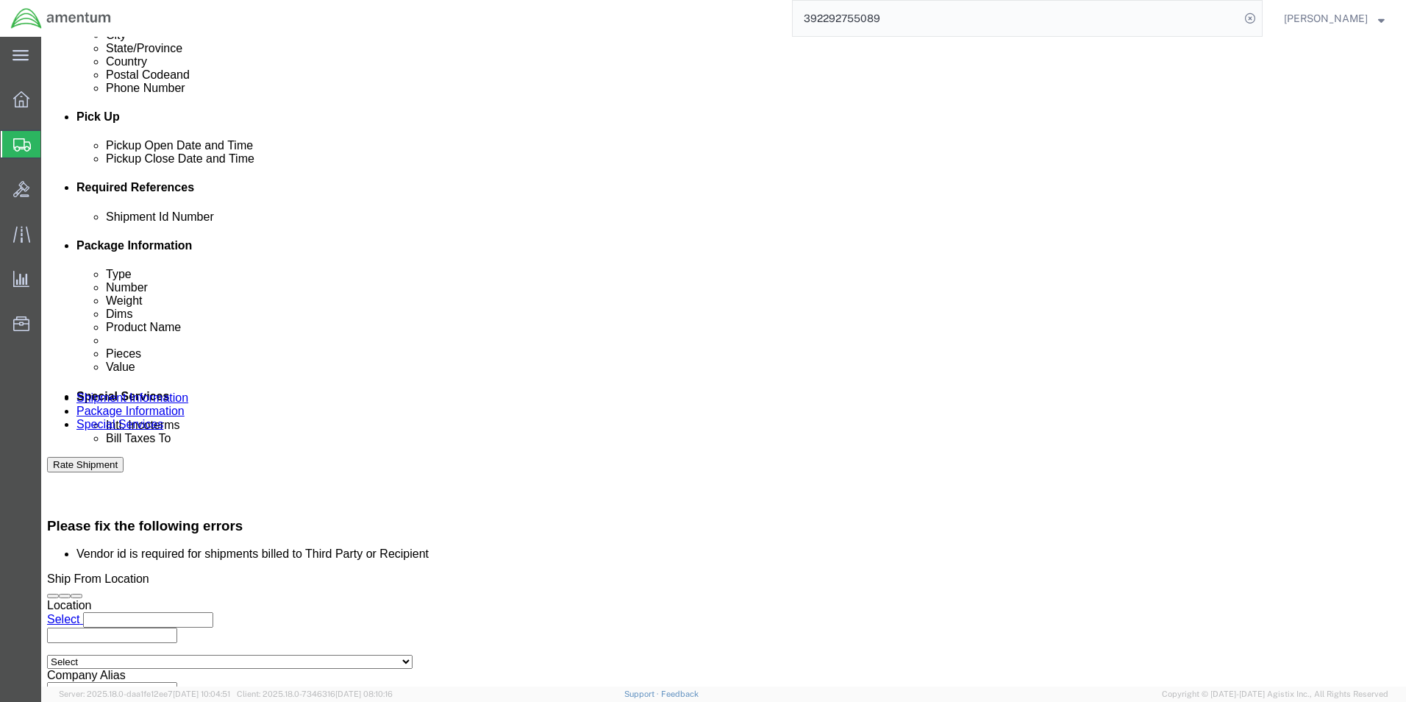
click select "Select DHL FedEx Express UPS"
select select "FedEx Express"
click select "Select DHL FedEx Express UPS"
click button "Rate Shipment"
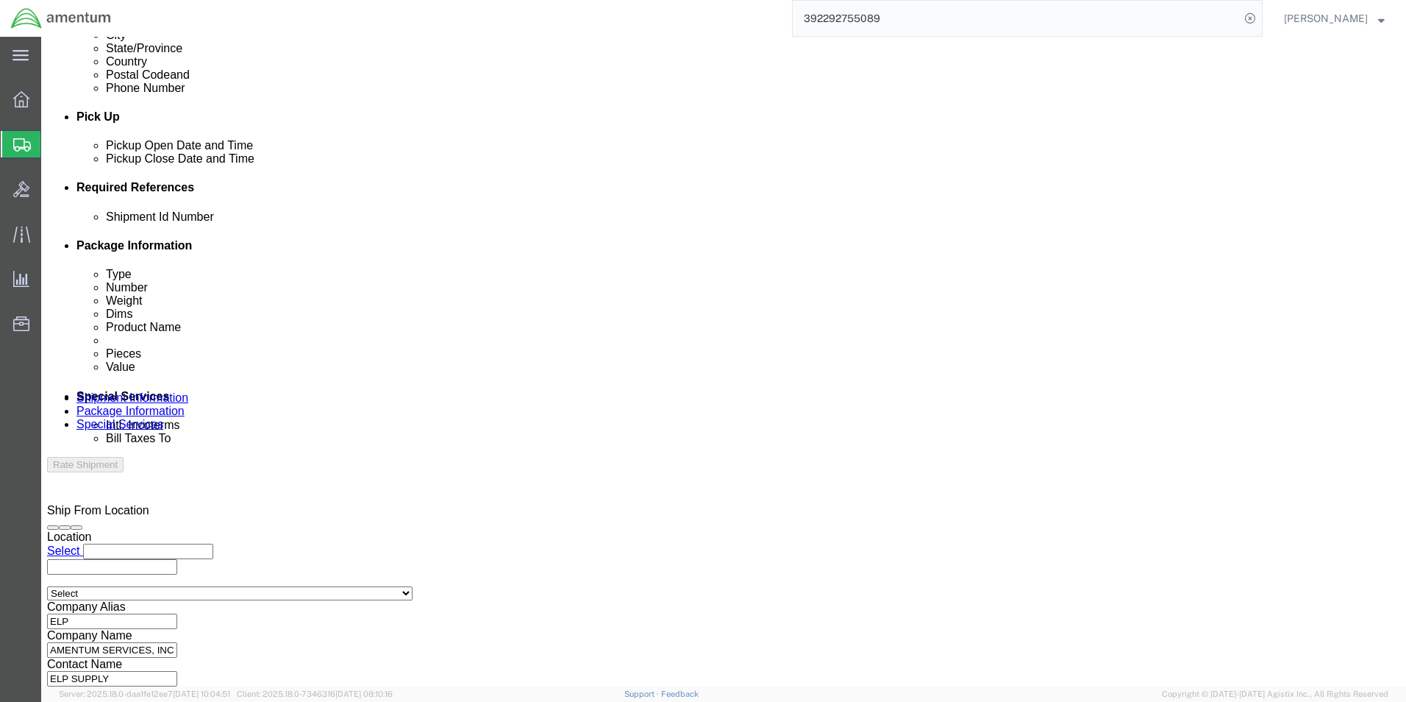
scroll to position [528, 0]
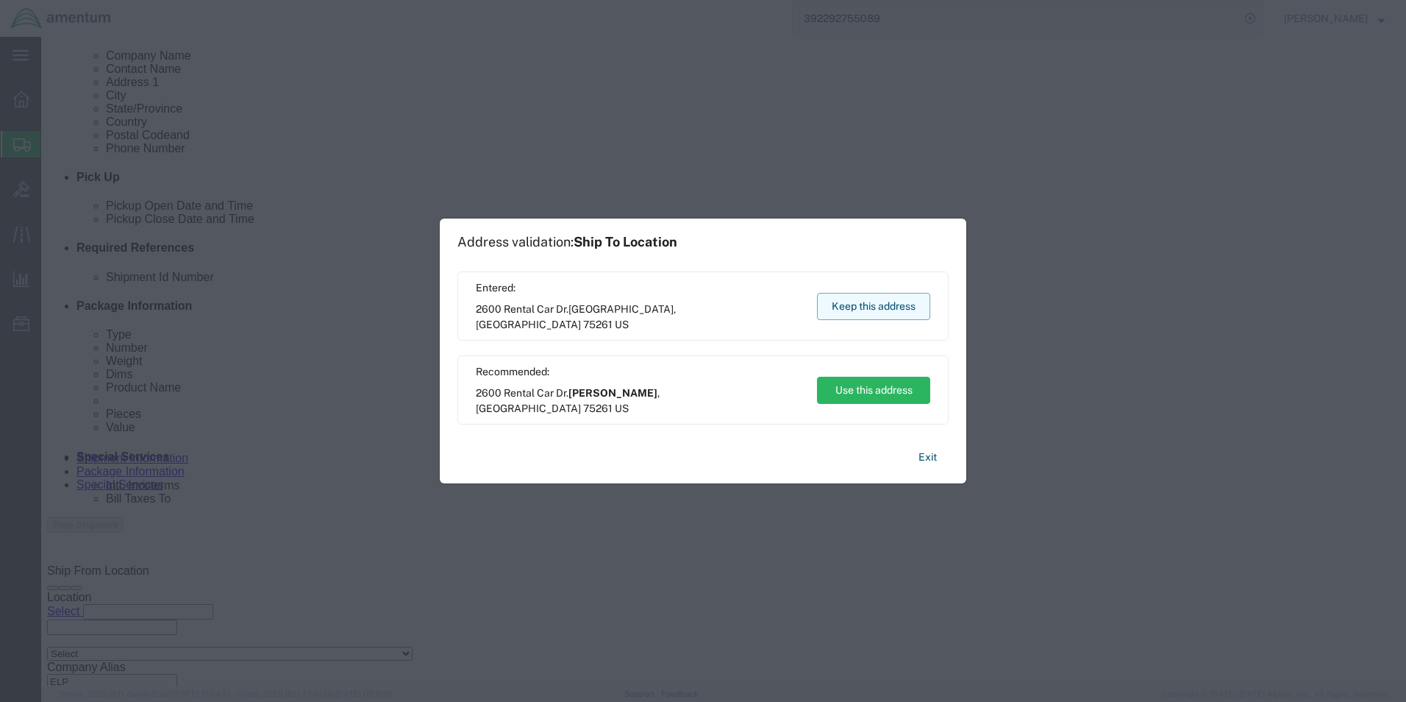
click at [880, 310] on button "Keep this address" at bounding box center [873, 306] width 113 height 27
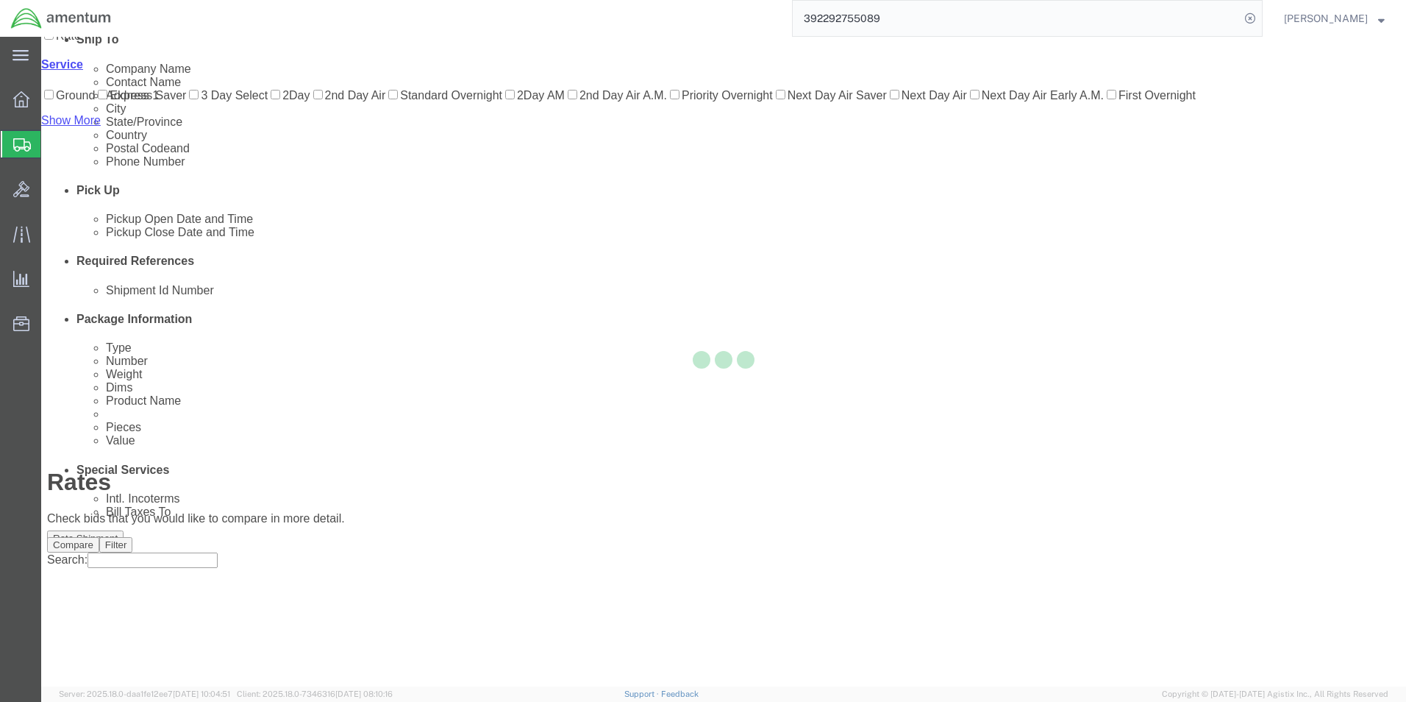
scroll to position [32, 0]
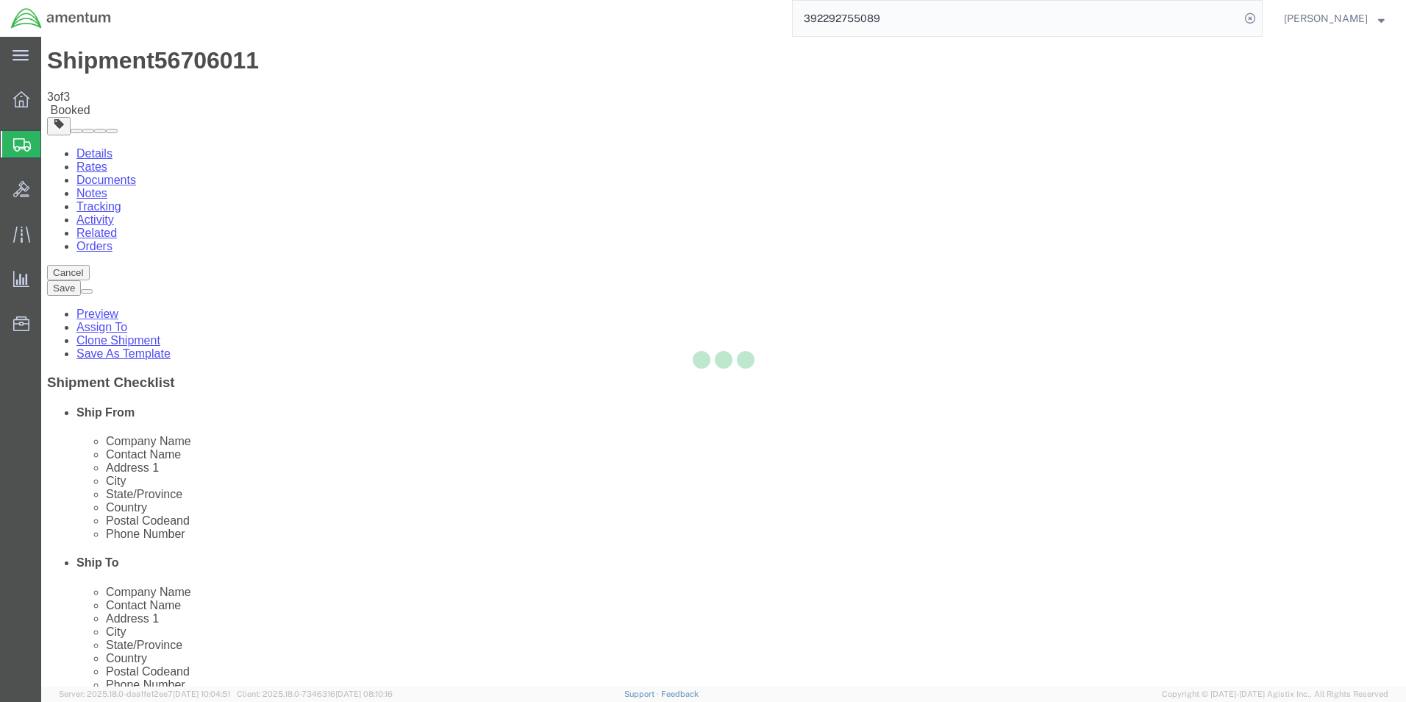
scroll to position [0, 0]
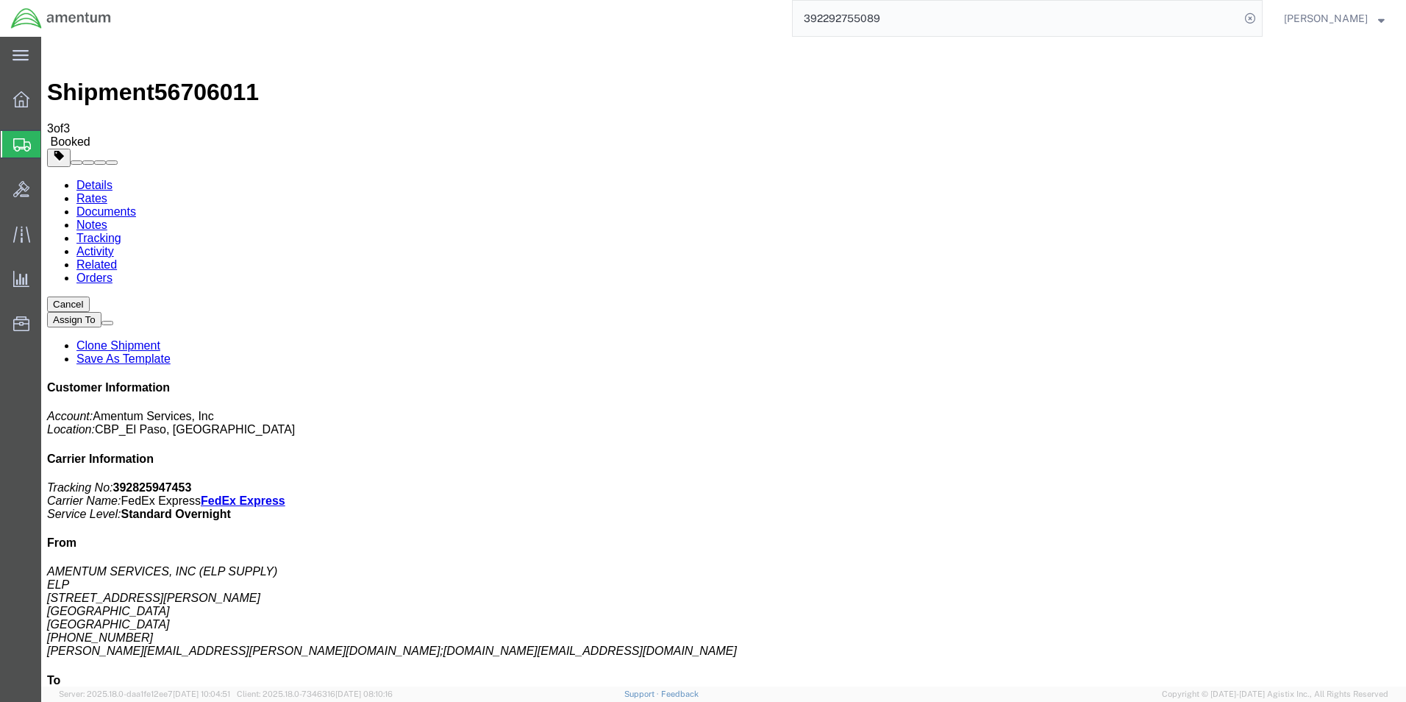
drag, startPoint x: 1133, startPoint y: 218, endPoint x: 1307, endPoint y: 267, distance: 180.2
click at [1307, 381] on div "Customer Information Account: Amentum Services, Inc Location: [GEOGRAPHIC_DATA]…" at bounding box center [723, 636] width 1353 height 511
drag, startPoint x: 1302, startPoint y: 263, endPoint x: 1237, endPoint y: 250, distance: 66.1
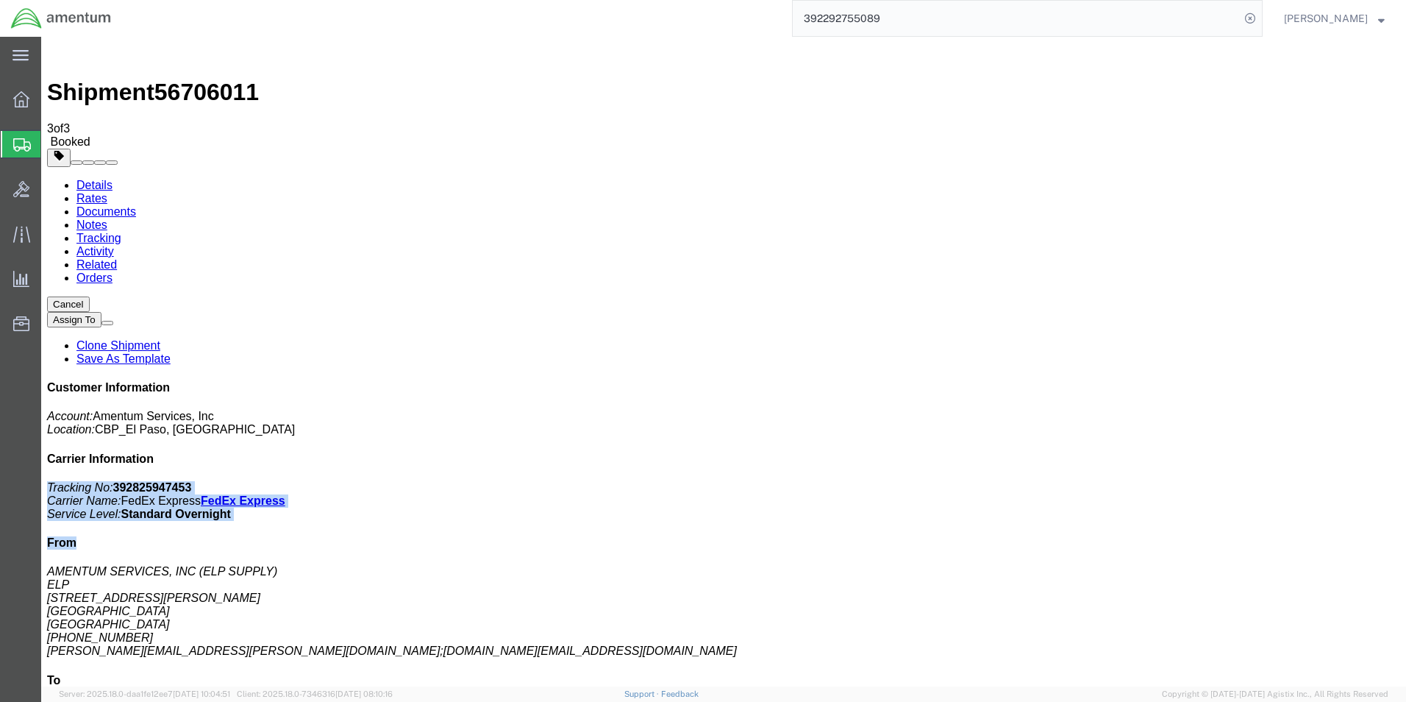
copy div "Tracking No: 392825947453 Carrier Name: FedEx Express FedEx Express Service Lev…"
drag, startPoint x: 165, startPoint y: 262, endPoint x: 778, endPoint y: 188, distance: 617.9
click at [81, 179] on link "Details" at bounding box center [94, 185] width 36 height 13
